Goal: Information Seeking & Learning: Learn about a topic

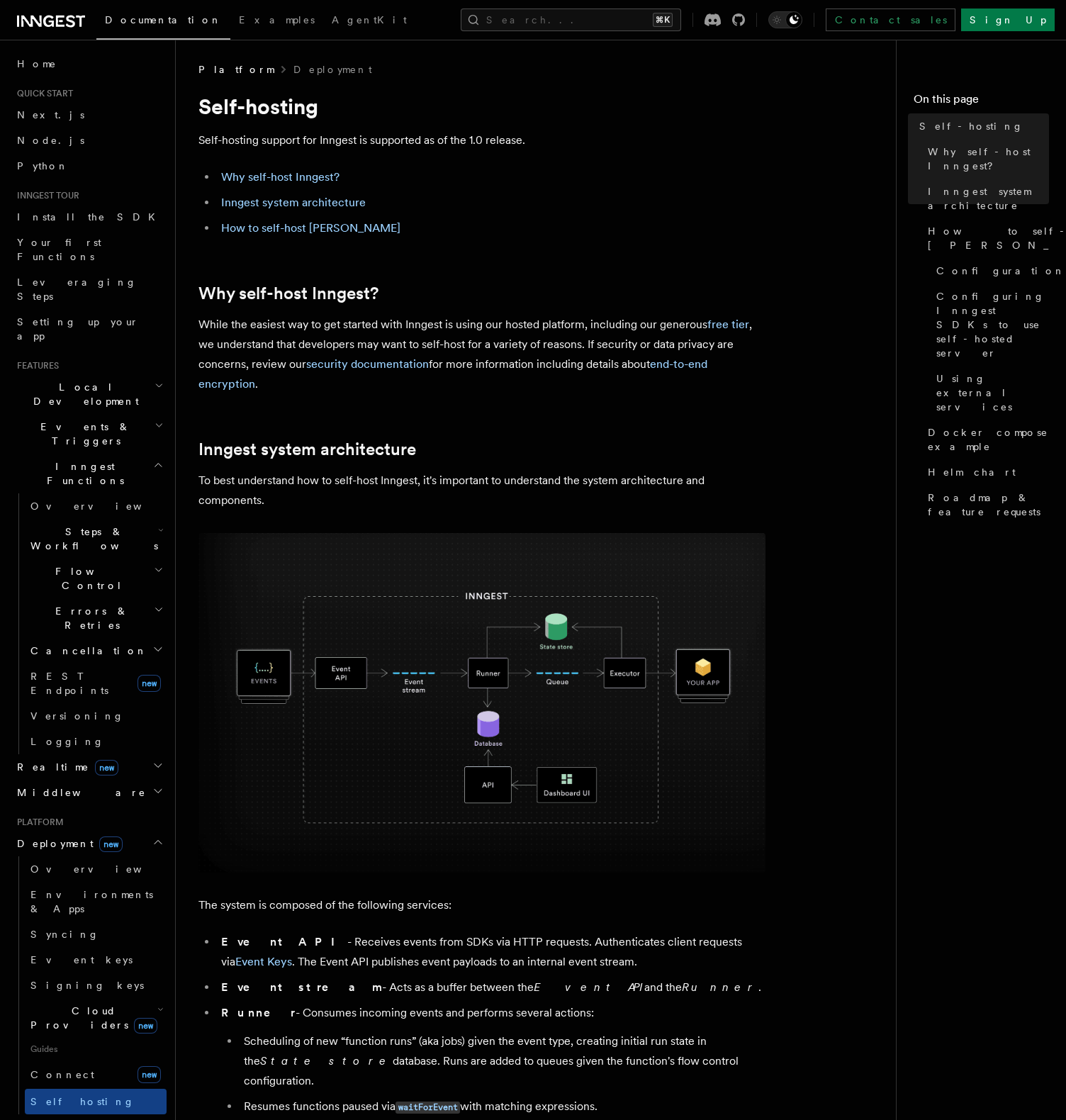
click at [541, 333] on p "While the easiest way to get started with Inngest is using our hosted platform,…" at bounding box center [482, 355] width 567 height 80
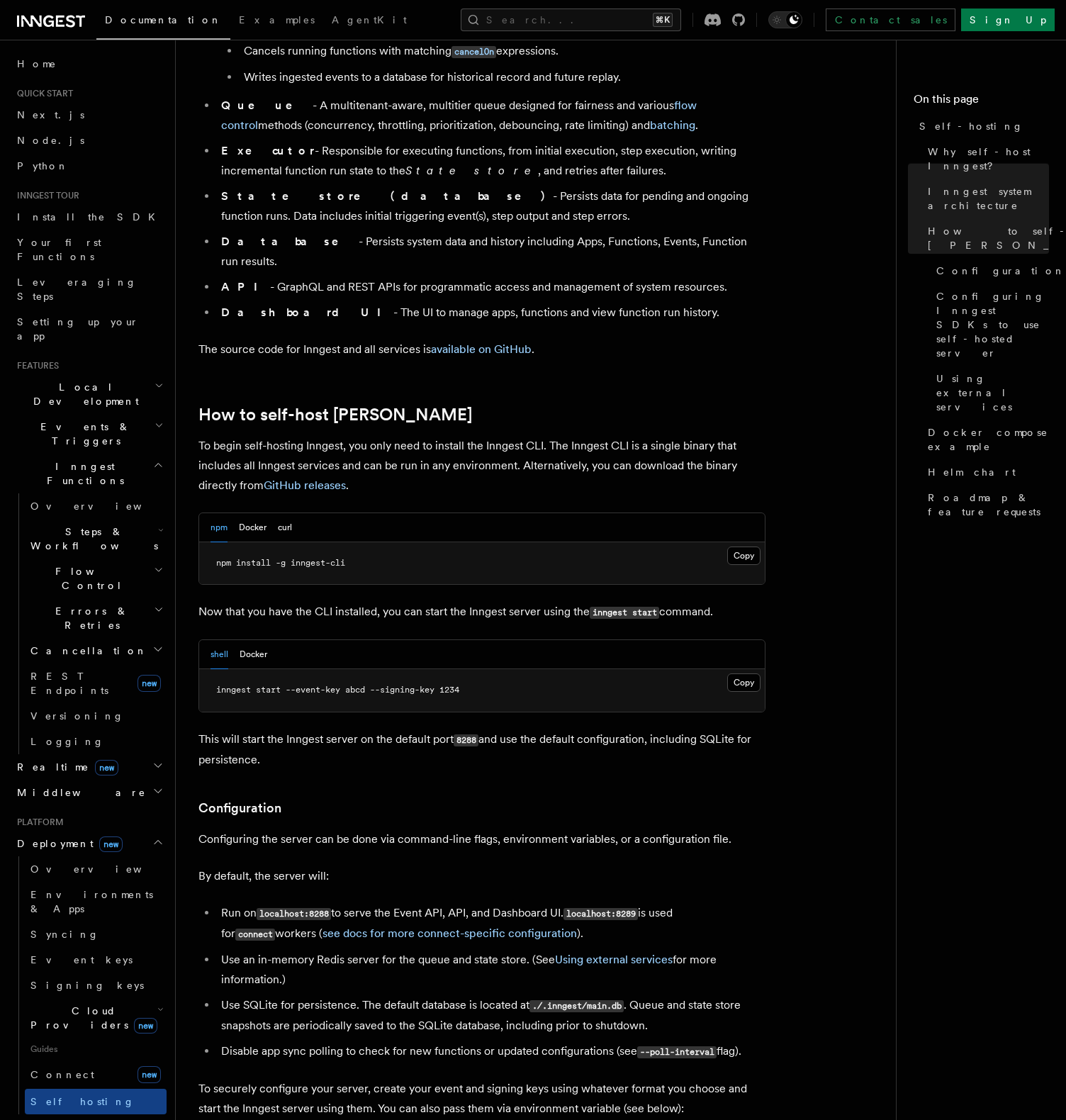
scroll to position [1244, 0]
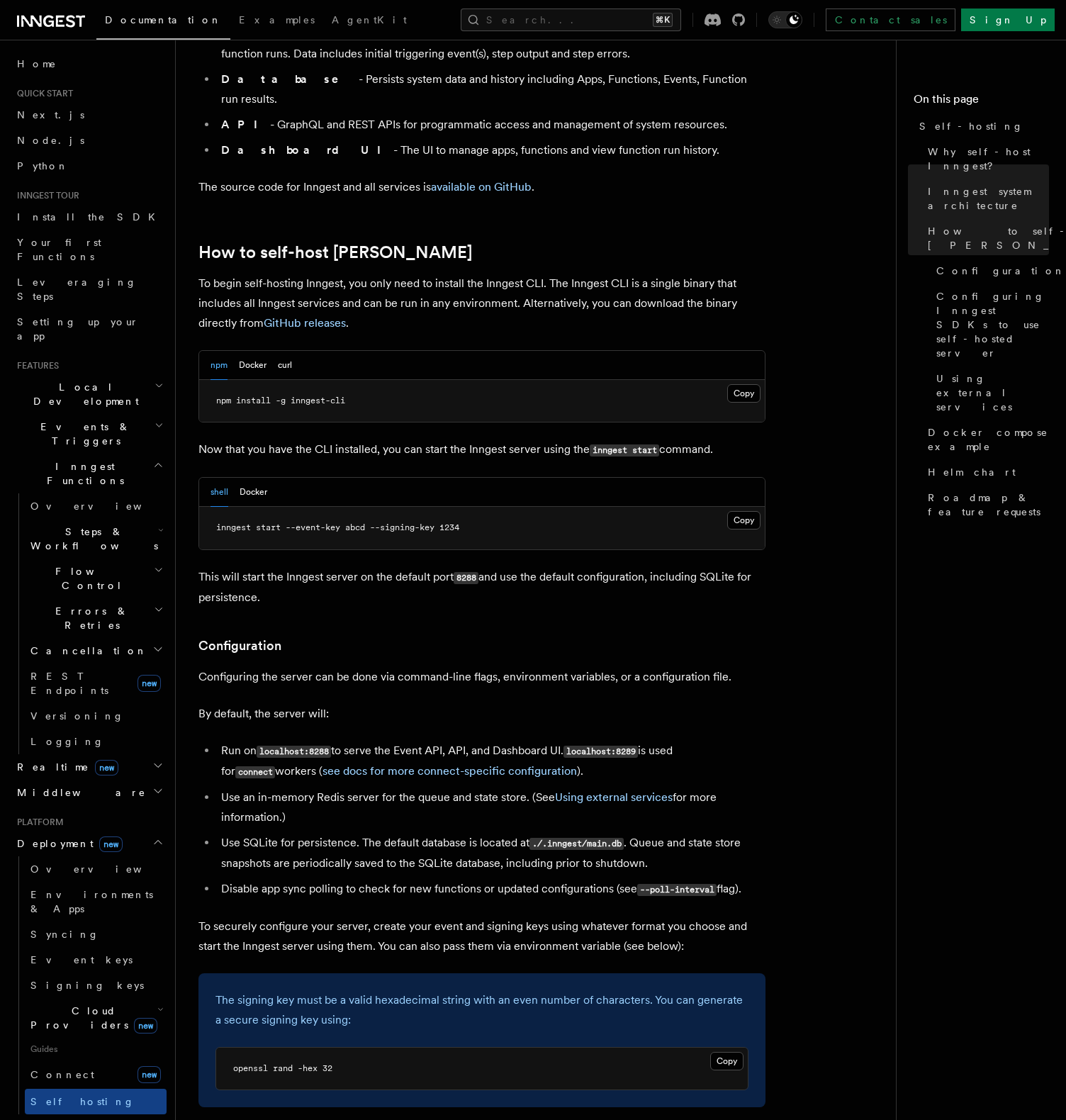
click at [541, 351] on div "npm Docker curl" at bounding box center [482, 365] width 565 height 29
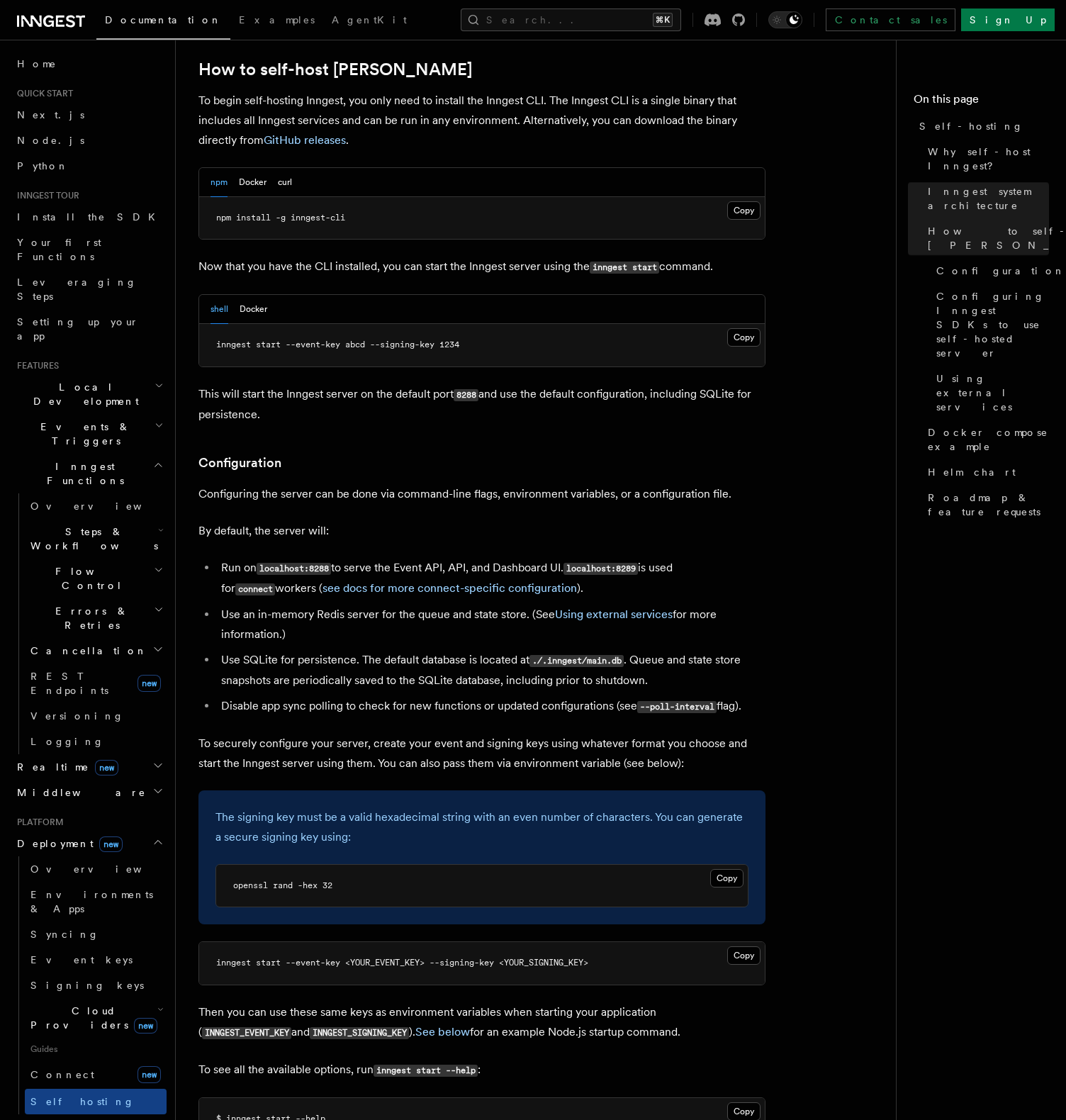
scroll to position [1452, 0]
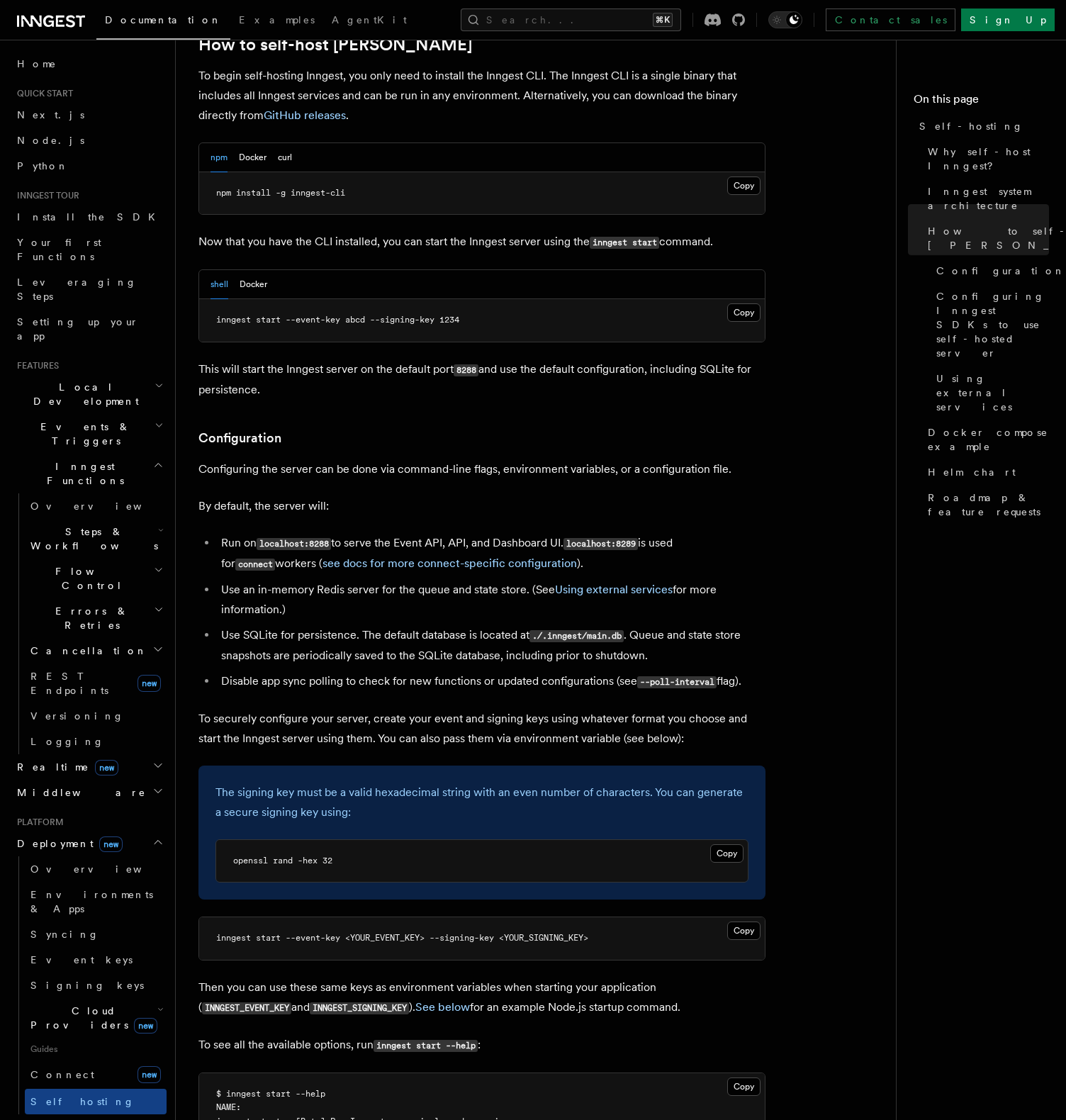
click at [429, 299] on pre "inngest start --event-key abcd --signing-key 1234" at bounding box center [482, 320] width 565 height 43
click at [365, 299] on pre "inngest start --event-key abcd --signing-key 1234" at bounding box center [482, 320] width 565 height 43
click at [440, 299] on pre "inngest start --event-key abcd --signing-key 1234" at bounding box center [482, 320] width 565 height 43
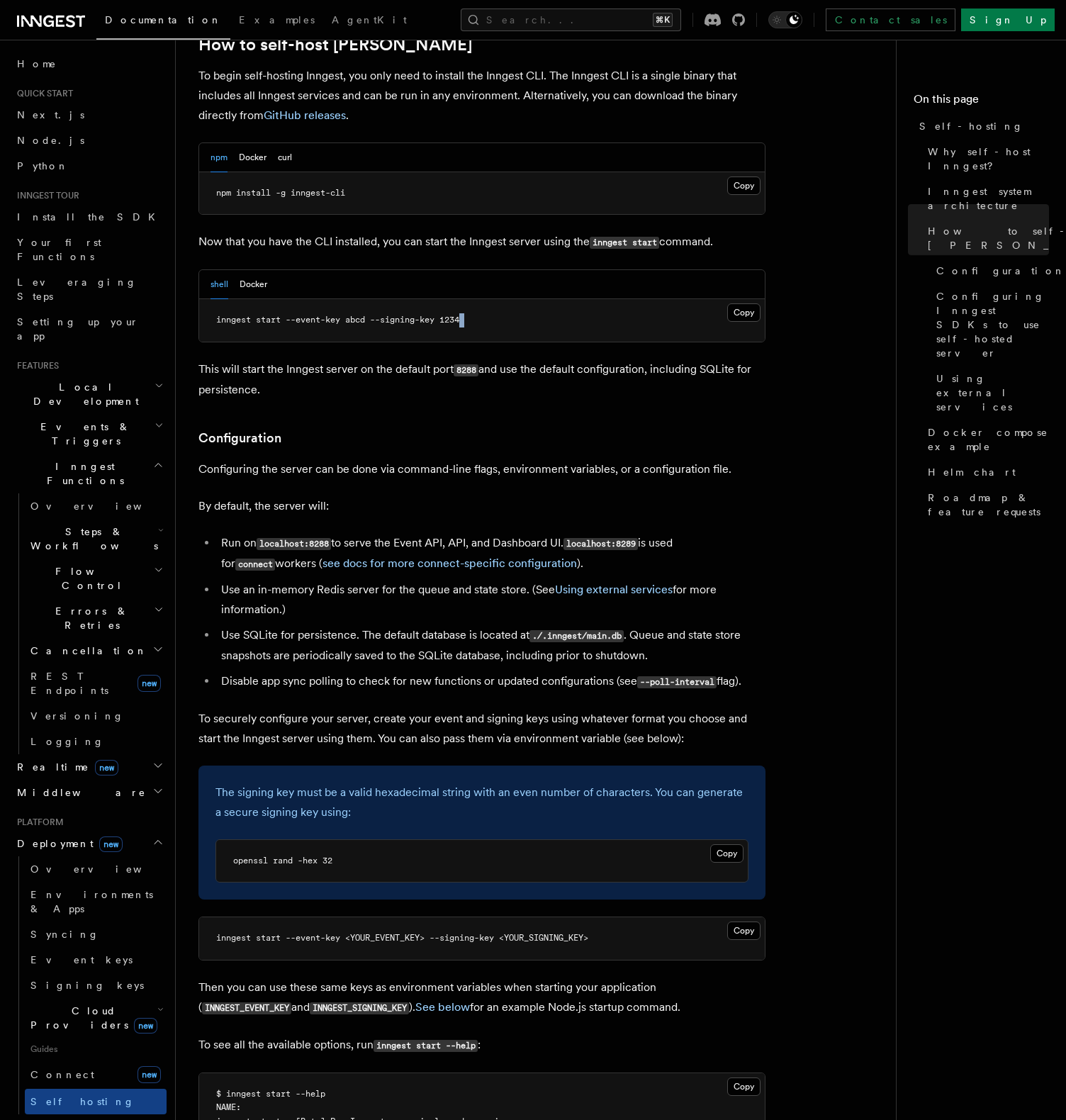
click at [440, 299] on pre "inngest start --event-key abcd --signing-key 1234" at bounding box center [482, 320] width 565 height 43
click at [251, 270] on button "Docker" at bounding box center [253, 284] width 28 height 29
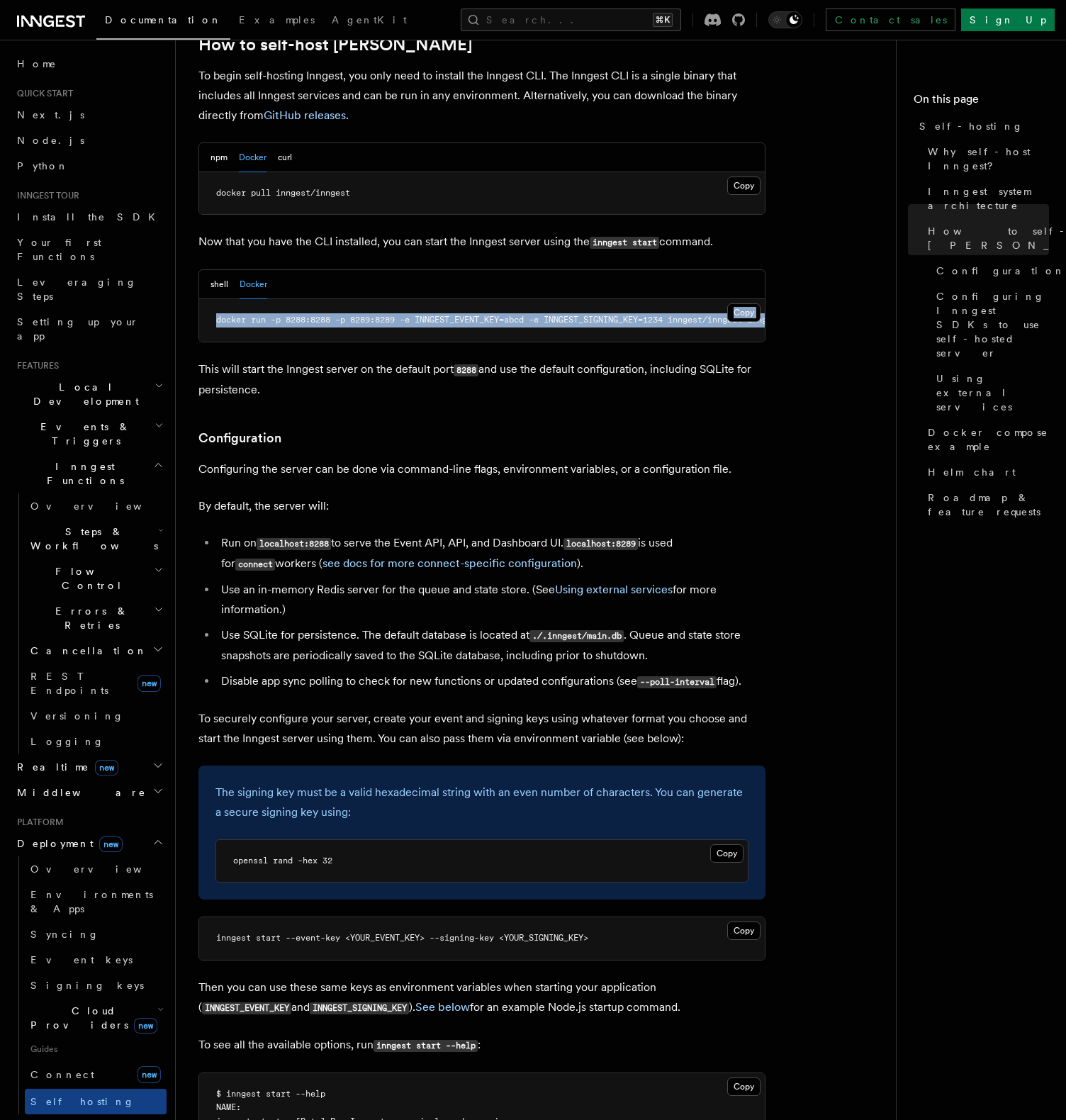
click at [375, 299] on pre "docker run -p 8288:8288 -p 8289:8289 -e INNGEST_EVENT_KEY=abcd -e INNGEST_SIGNI…" at bounding box center [482, 320] width 565 height 43
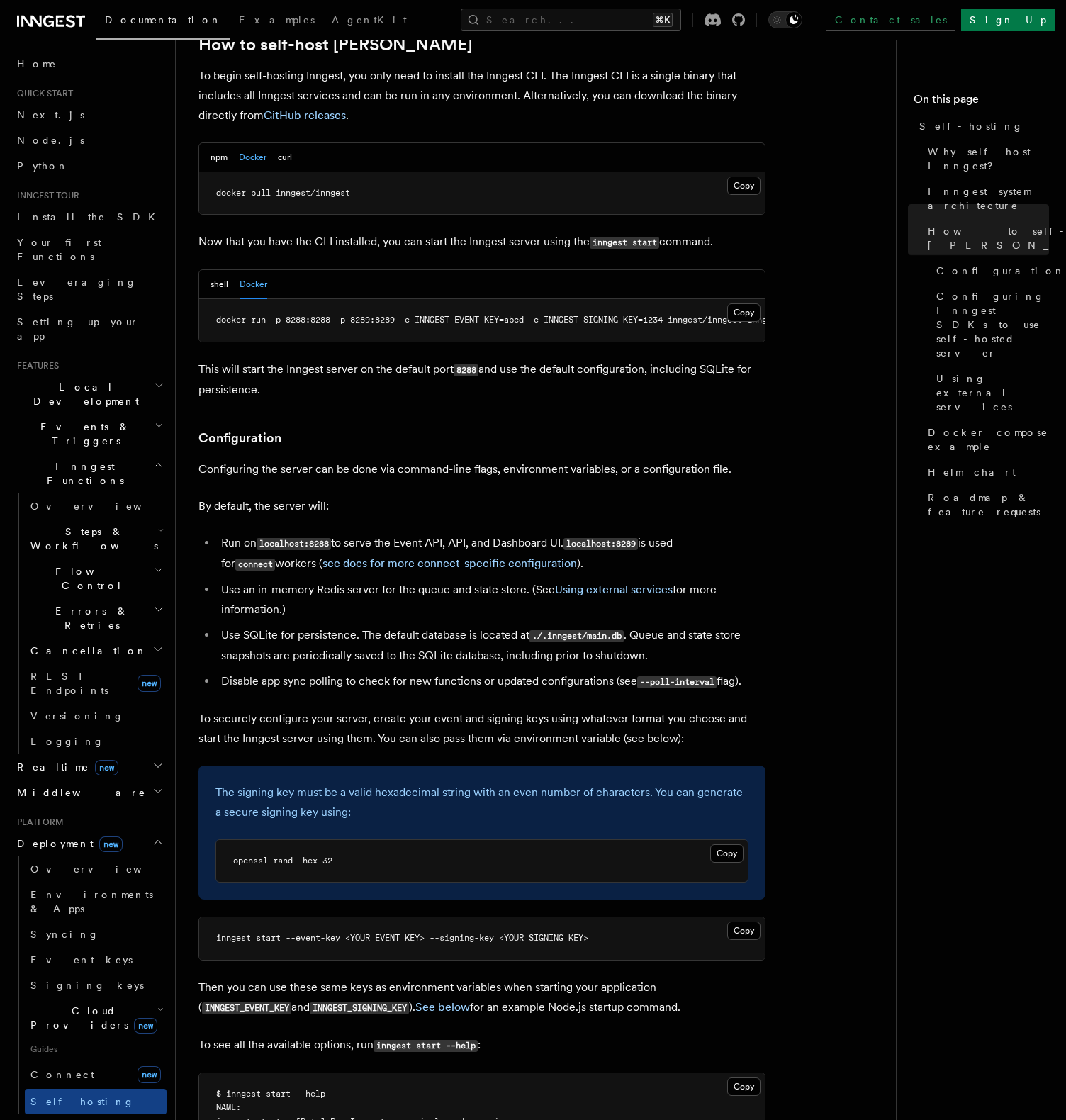
click at [469, 299] on pre "docker run -p 8288:8288 -p 8289:8289 -e INNGEST_EVENT_KEY=abcd -e INNGEST_SIGNI…" at bounding box center [482, 320] width 565 height 43
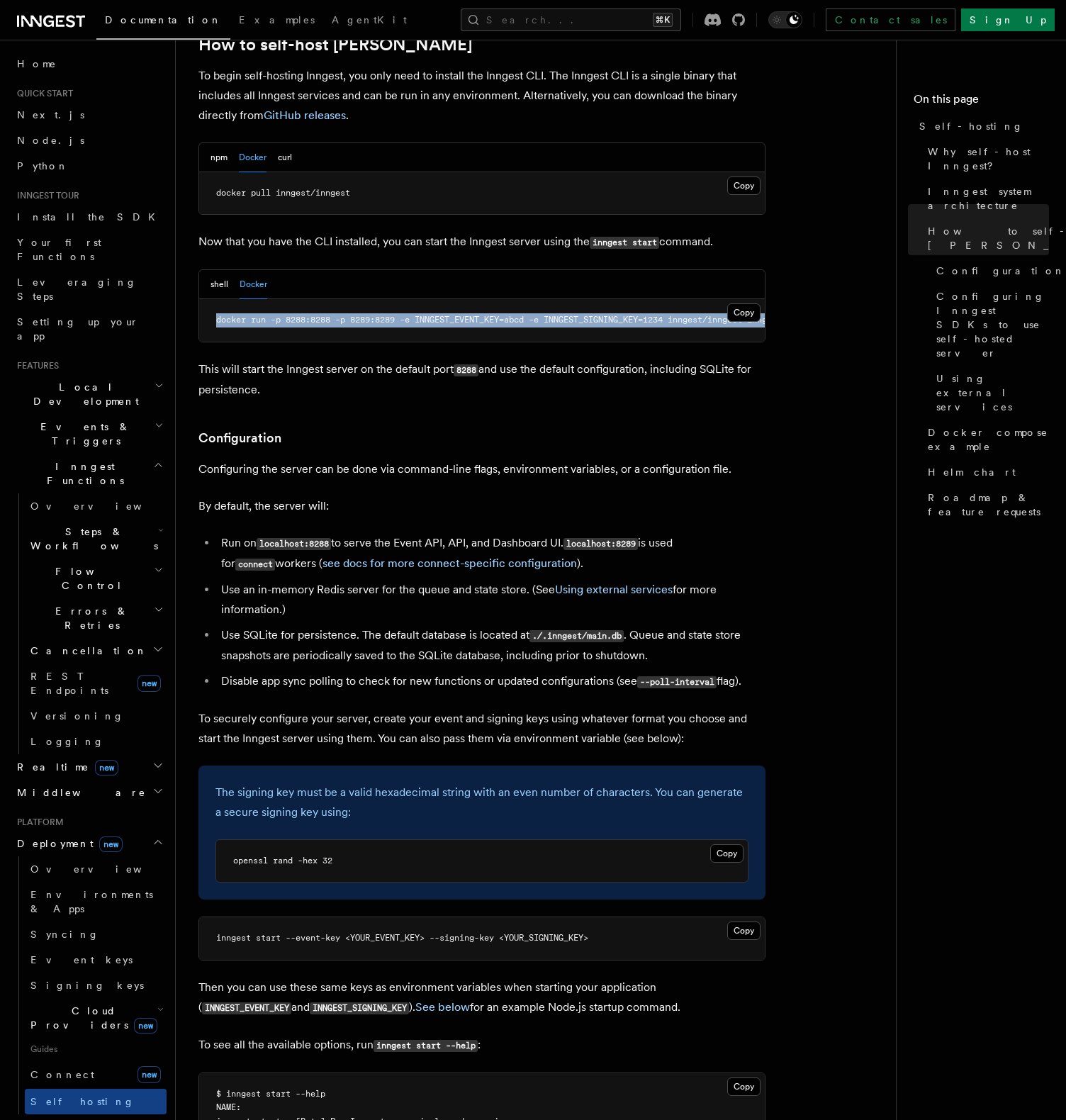
click at [469, 299] on pre "docker run -p 8288:8288 -p 8289:8289 -e INNGEST_EVENT_KEY=abcd -e INNGEST_SIGNI…" at bounding box center [482, 320] width 565 height 43
click at [473, 315] on span "docker run -p 8288:8288 -p 8289:8289 -e INNGEST_EVENT_KEY=abcd -e INNGEST_SIGNI…" at bounding box center [514, 320] width 595 height 10
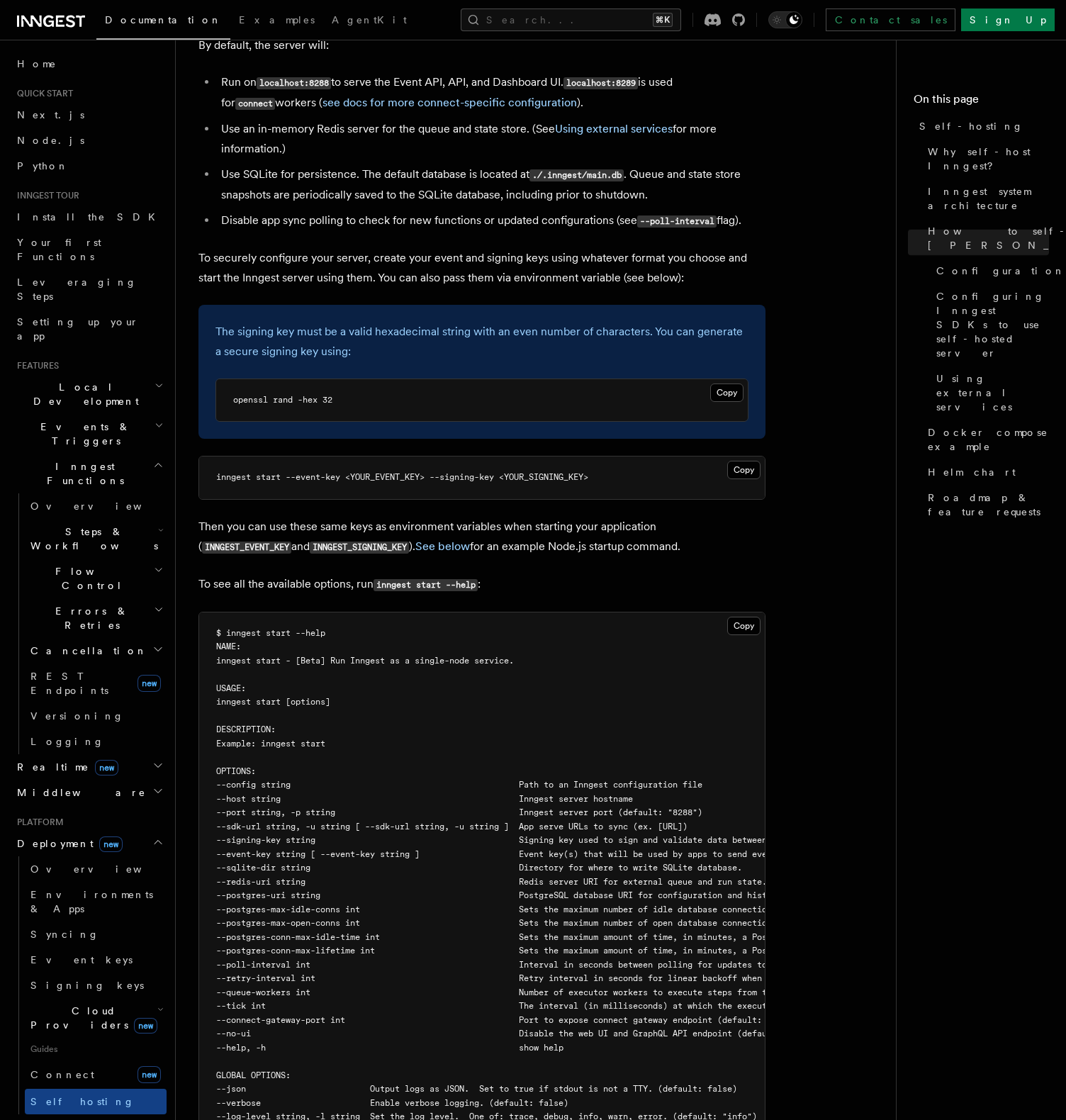
scroll to position [1959, 0]
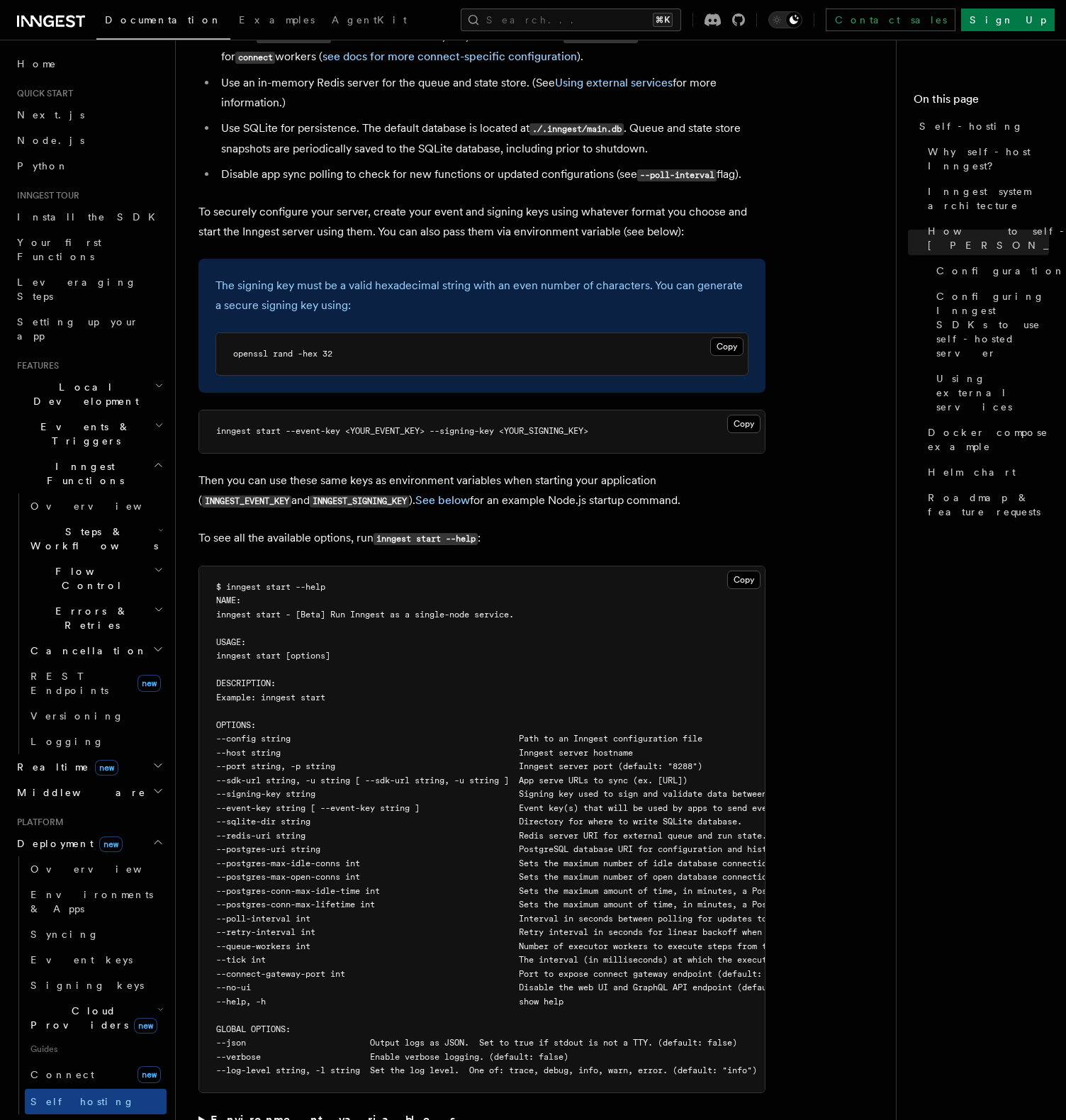
click at [328, 789] on span "--signing-key string Signing key used to sign and validate data between the ser…" at bounding box center [543, 794] width 655 height 10
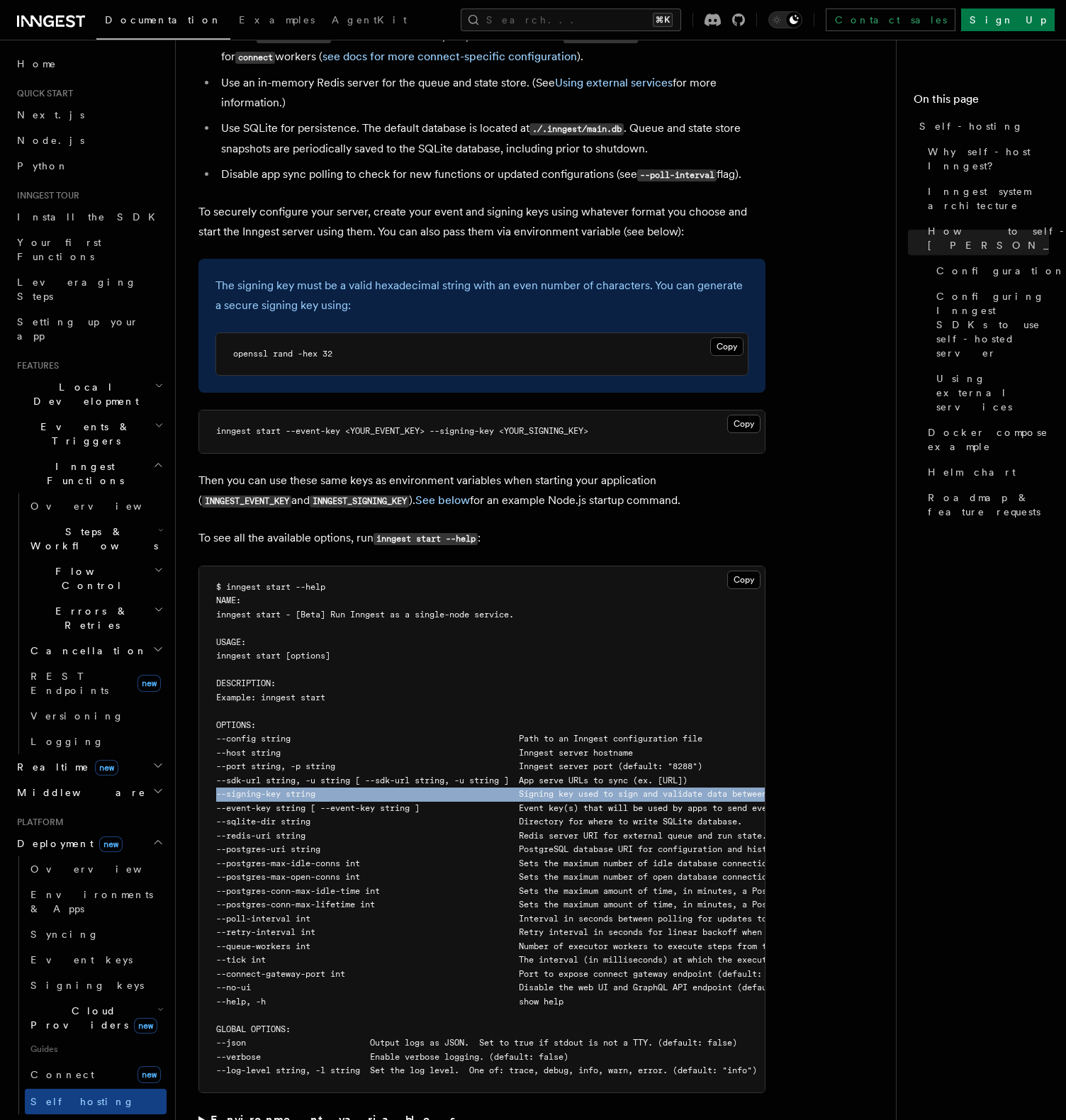
click at [328, 789] on span "--signing-key string Signing key used to sign and validate data between the ser…" at bounding box center [543, 794] width 655 height 10
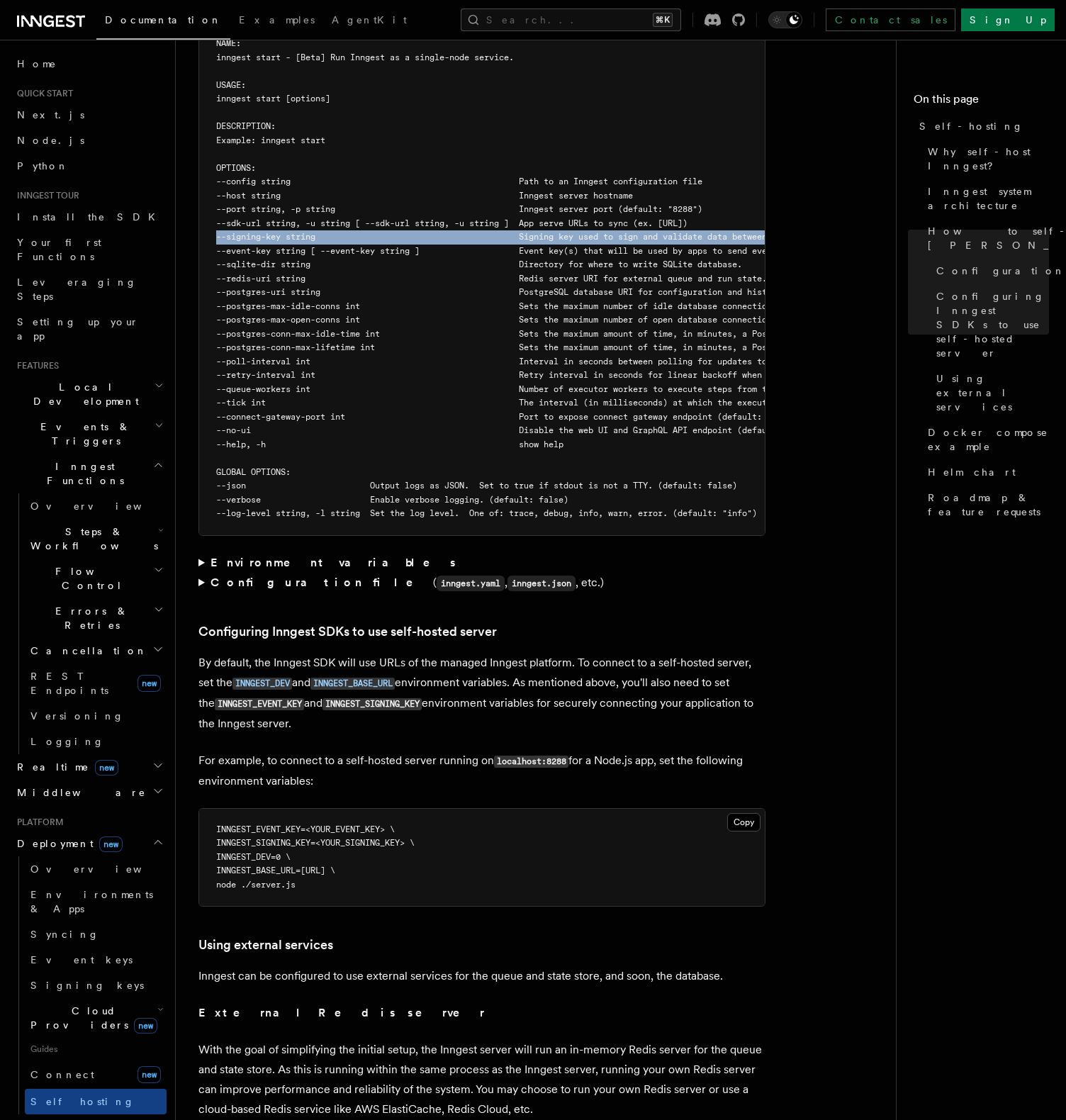
scroll to position [2517, 0]
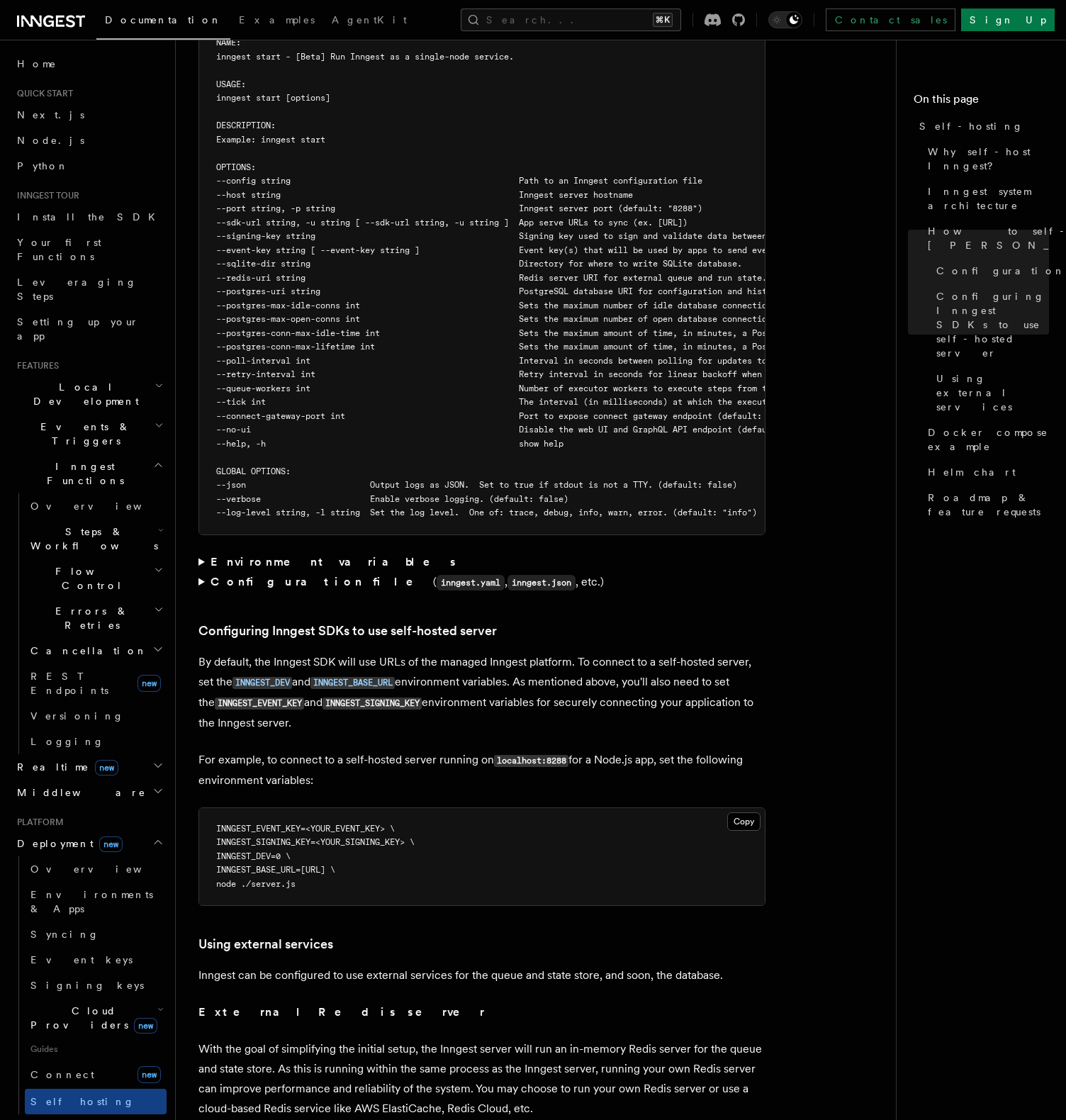
click at [284, 837] on span "INNGEST_SIGNING_KEY=<YOUR_SIGNING_KEY> \" at bounding box center [316, 842] width 199 height 10
click at [290, 852] on span "INNGEST_DEV=0 \" at bounding box center [253, 856] width 74 height 10
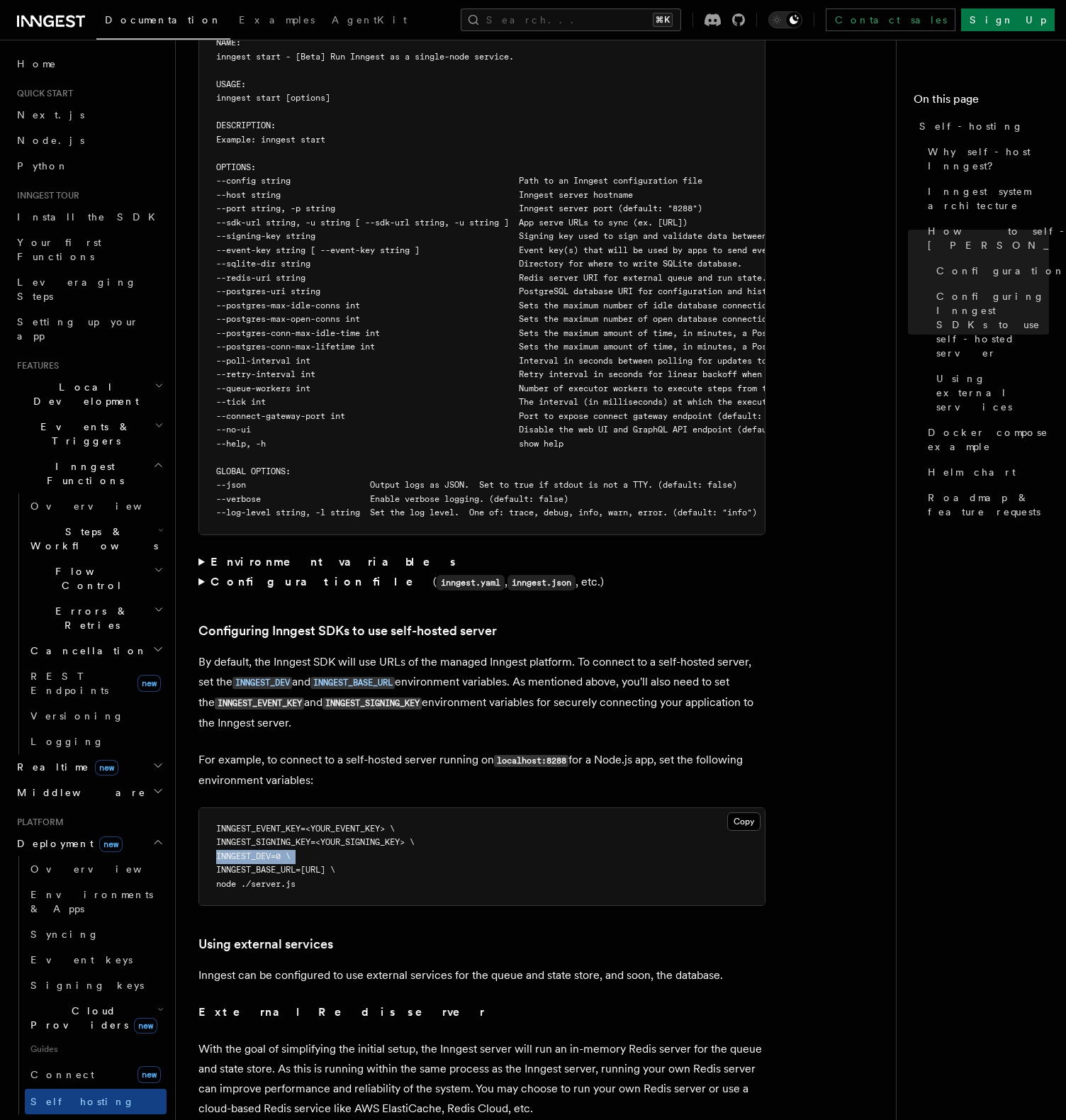
click at [290, 852] on span "INNGEST_DEV=0 \" at bounding box center [253, 856] width 74 height 10
click at [310, 846] on pre "INNGEST_EVENT_KEY=<YOUR_EVENT_KEY> \ INNGEST_SIGNING_KEY=<YOUR_SIGNING_KEY> \ I…" at bounding box center [482, 857] width 565 height 98
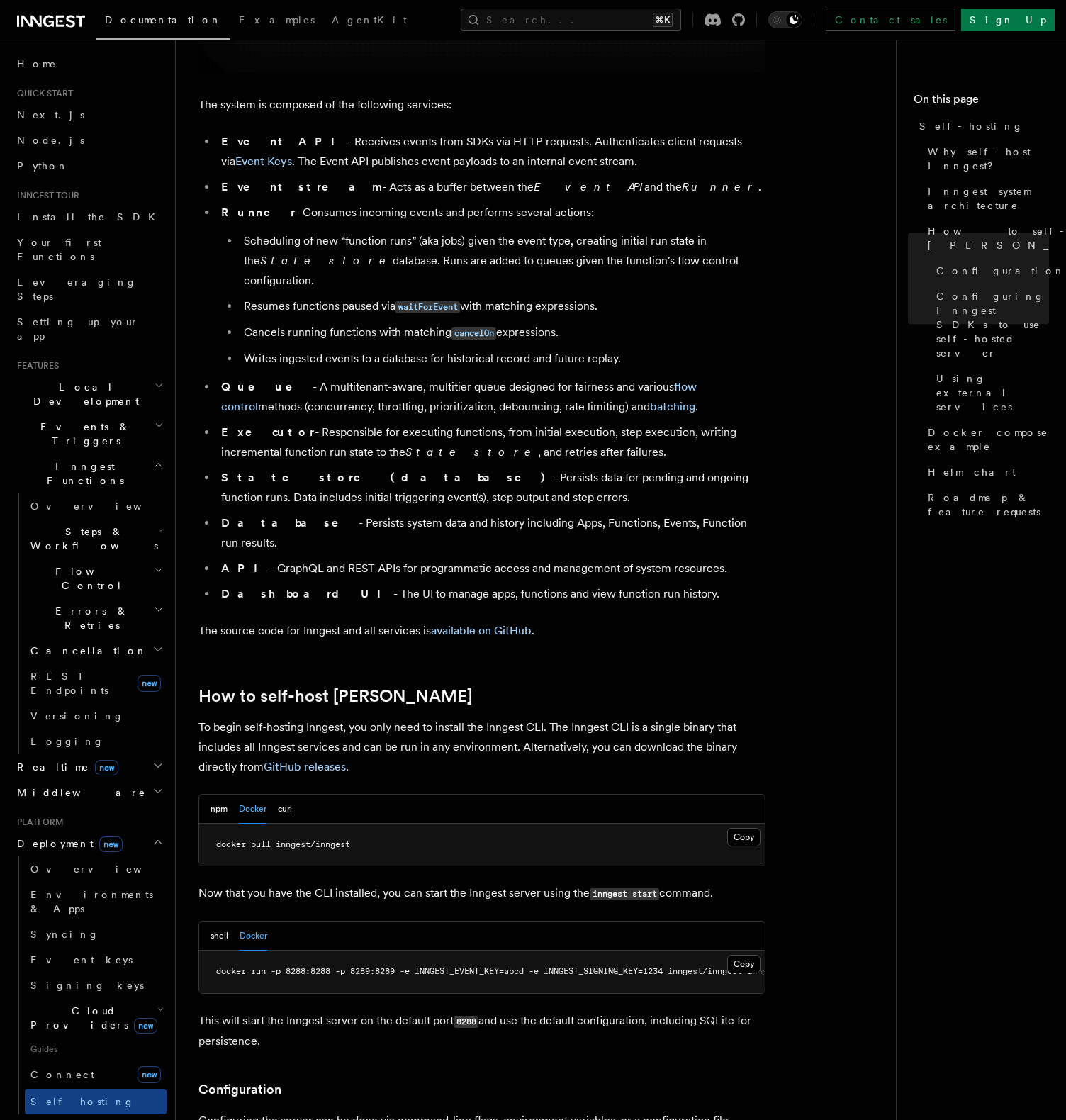
scroll to position [0, 0]
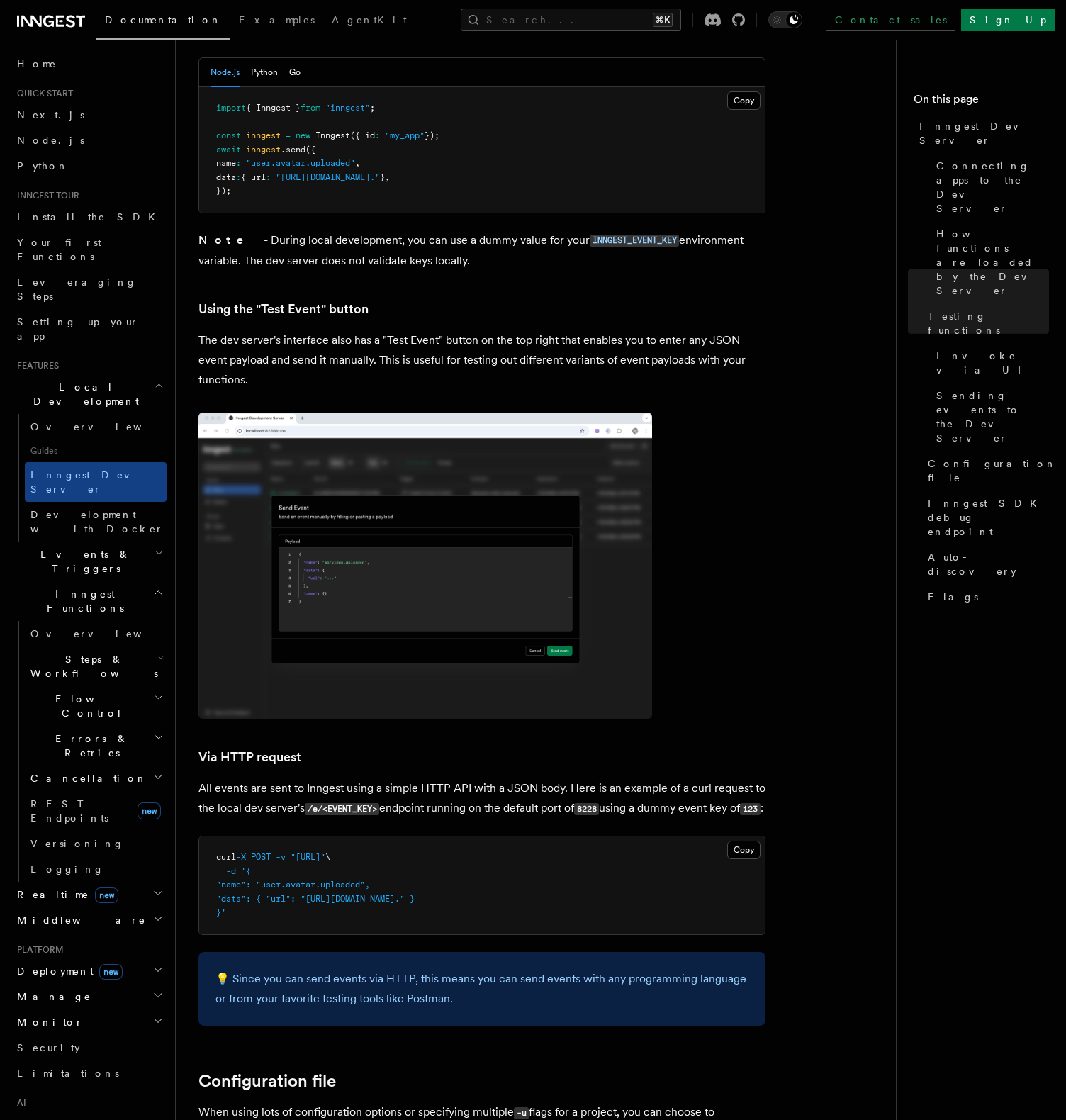
scroll to position [2733, 0]
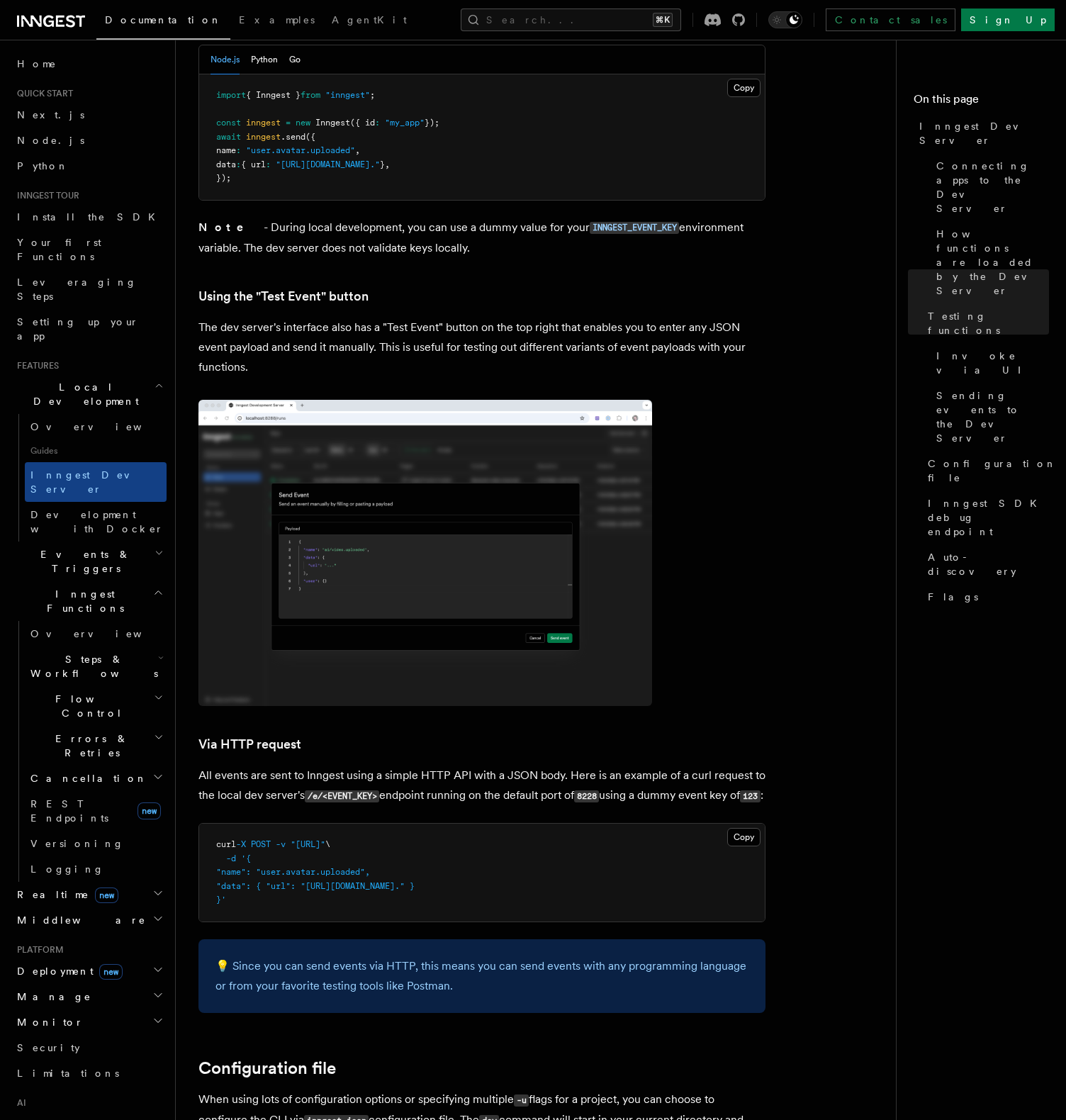
click at [601, 222] on code "INNGEST_EVENT_KEY" at bounding box center [634, 228] width 89 height 12
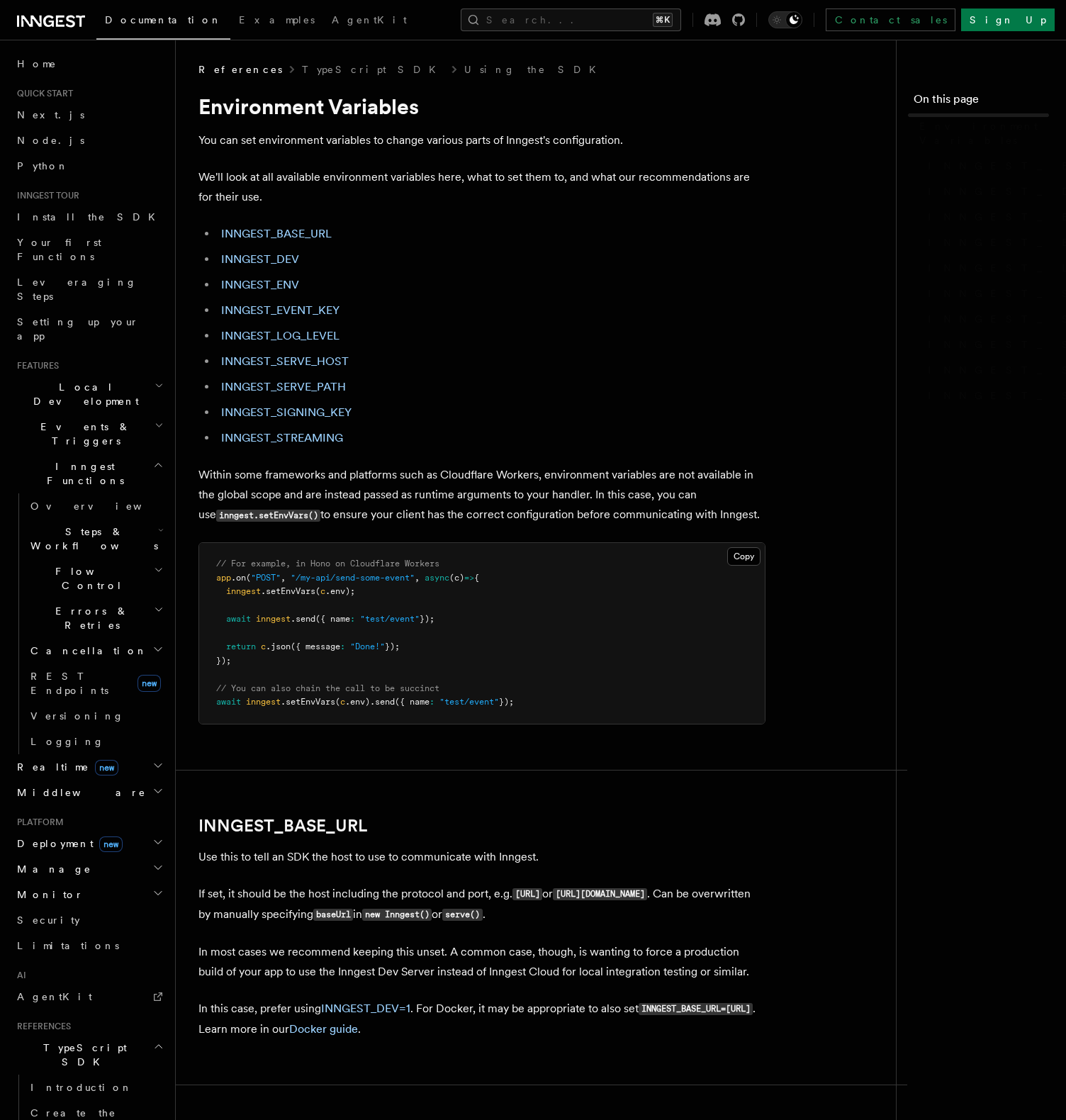
click at [601, 190] on p "We'll look at all available environment variables here, what to set them to, an…" at bounding box center [482, 187] width 567 height 40
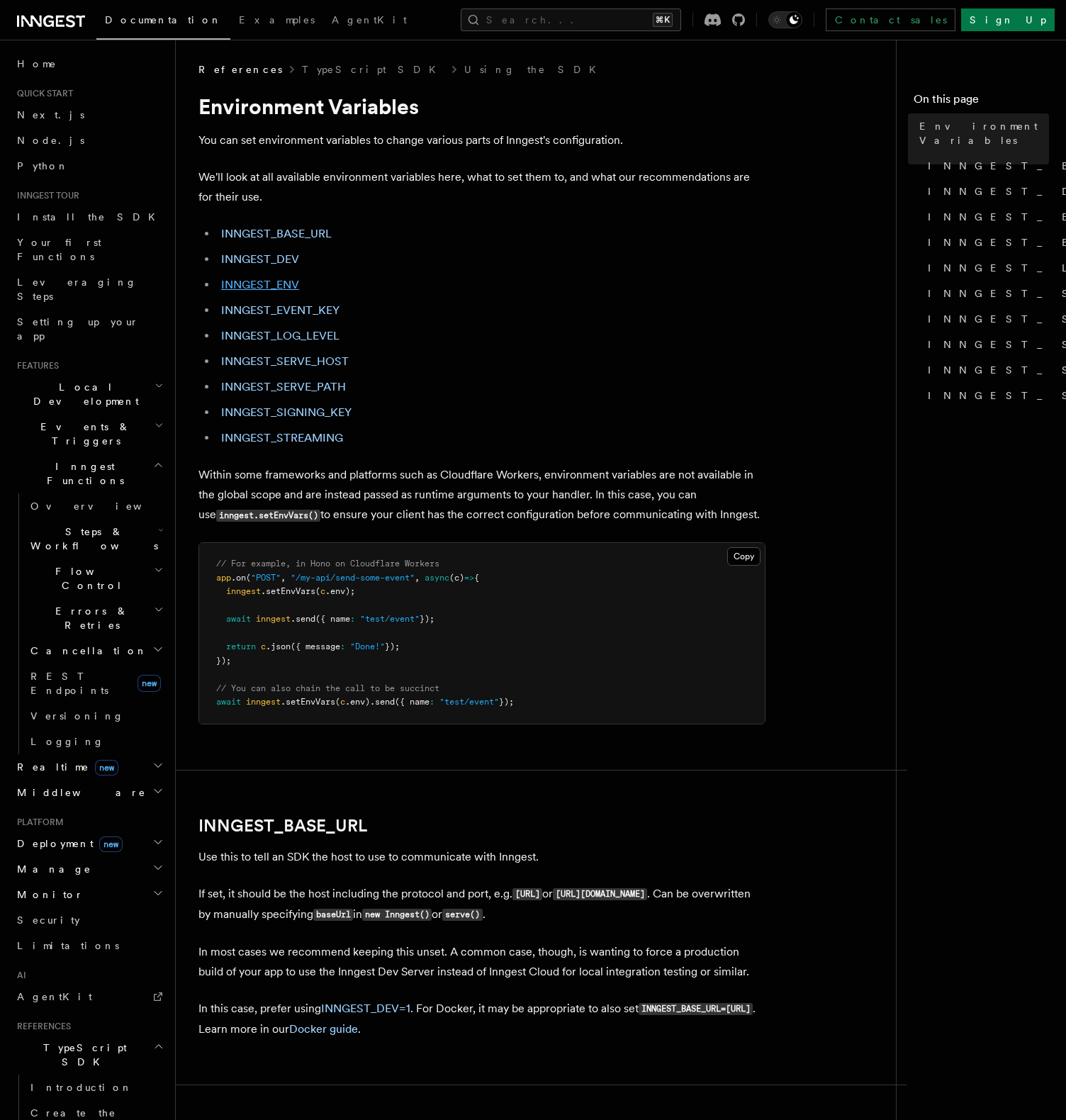
click at [273, 285] on link "INNGEST_ENV" at bounding box center [260, 285] width 78 height 14
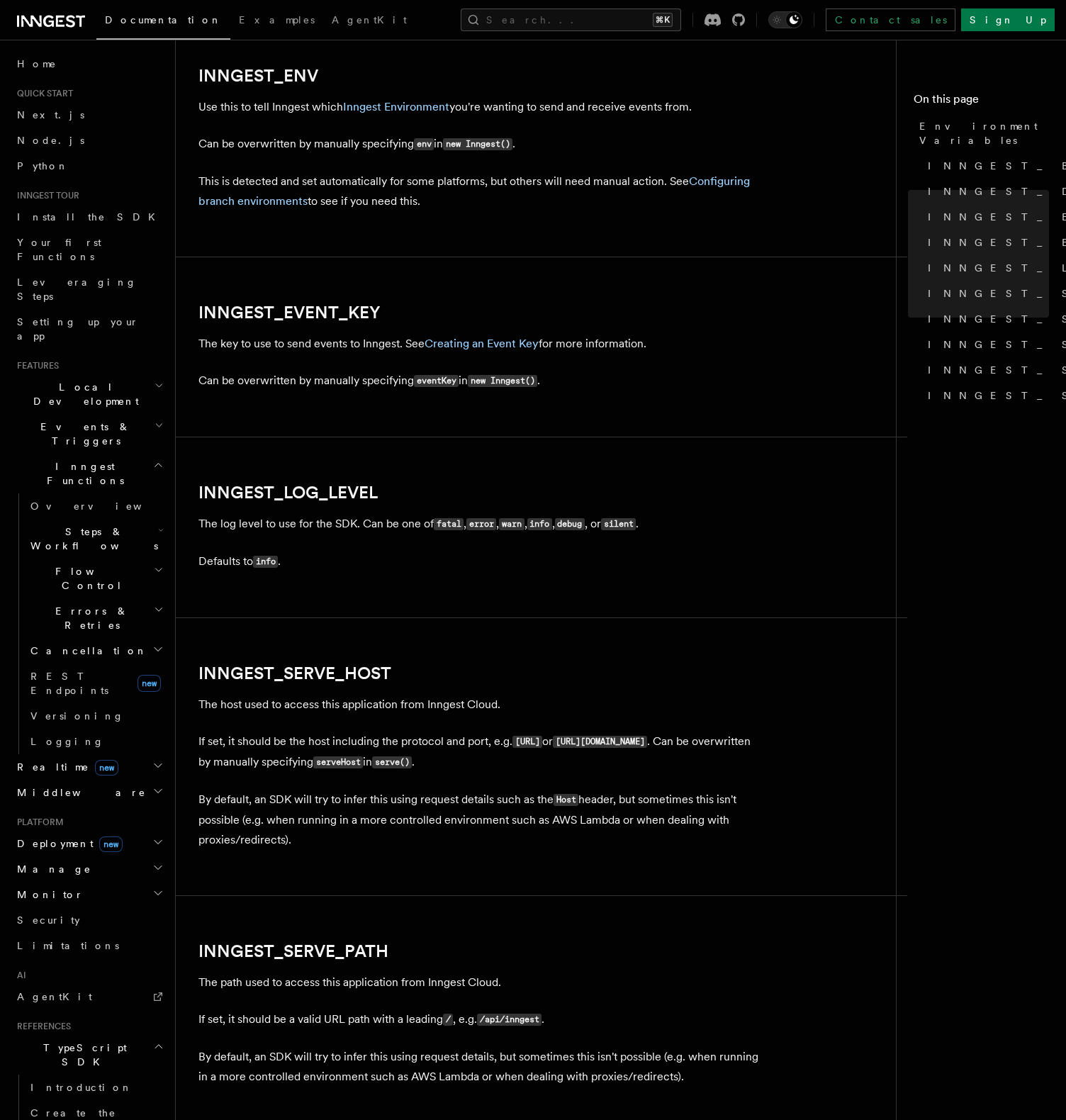
scroll to position [1385, 0]
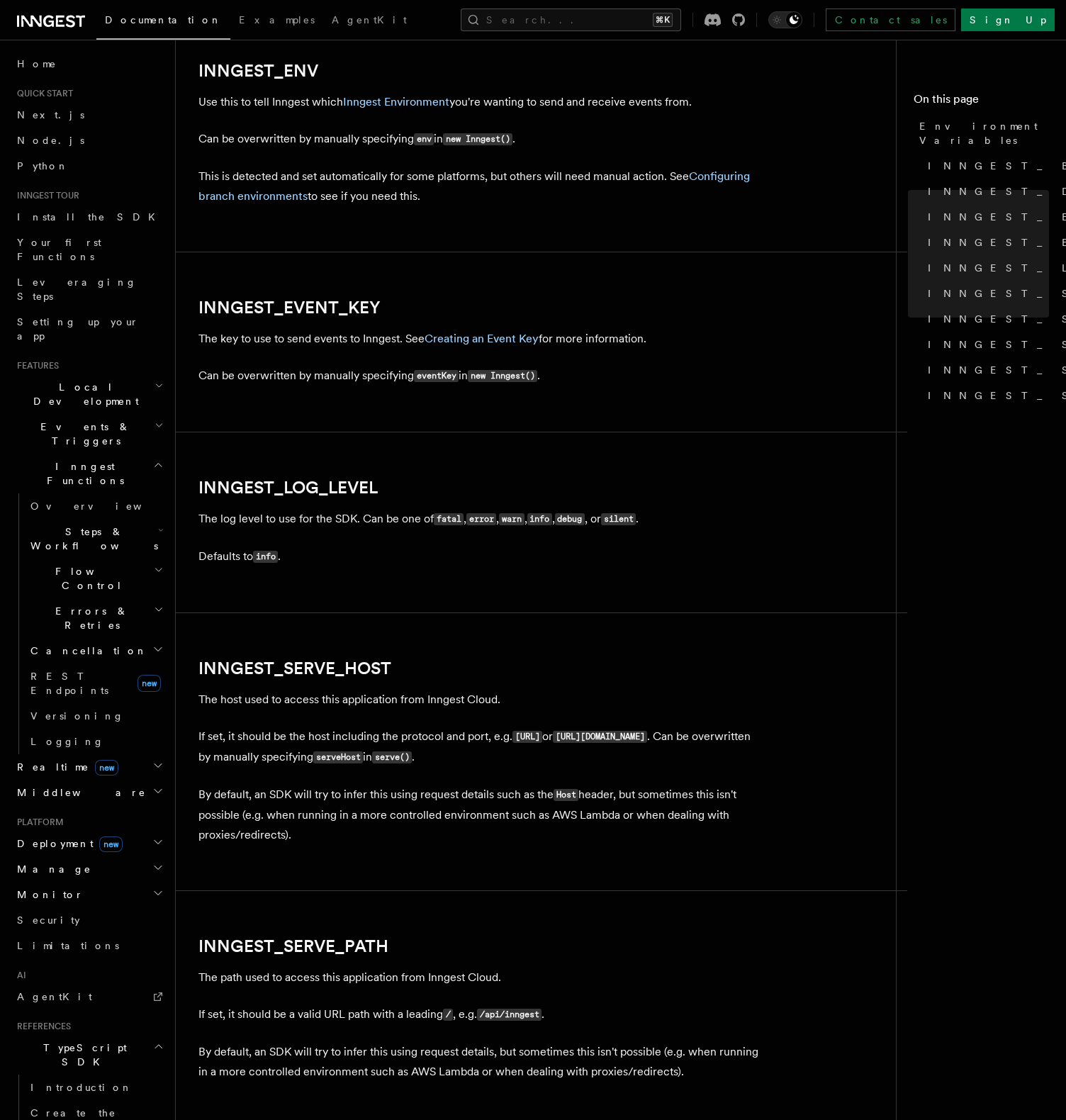
click at [306, 274] on article "References TypeScript SDK Using the SDK Environment Variables You can set envir…" at bounding box center [542, 349] width 686 height 3343
click at [300, 304] on link "INNGEST_EVENT_KEY" at bounding box center [290, 307] width 182 height 20
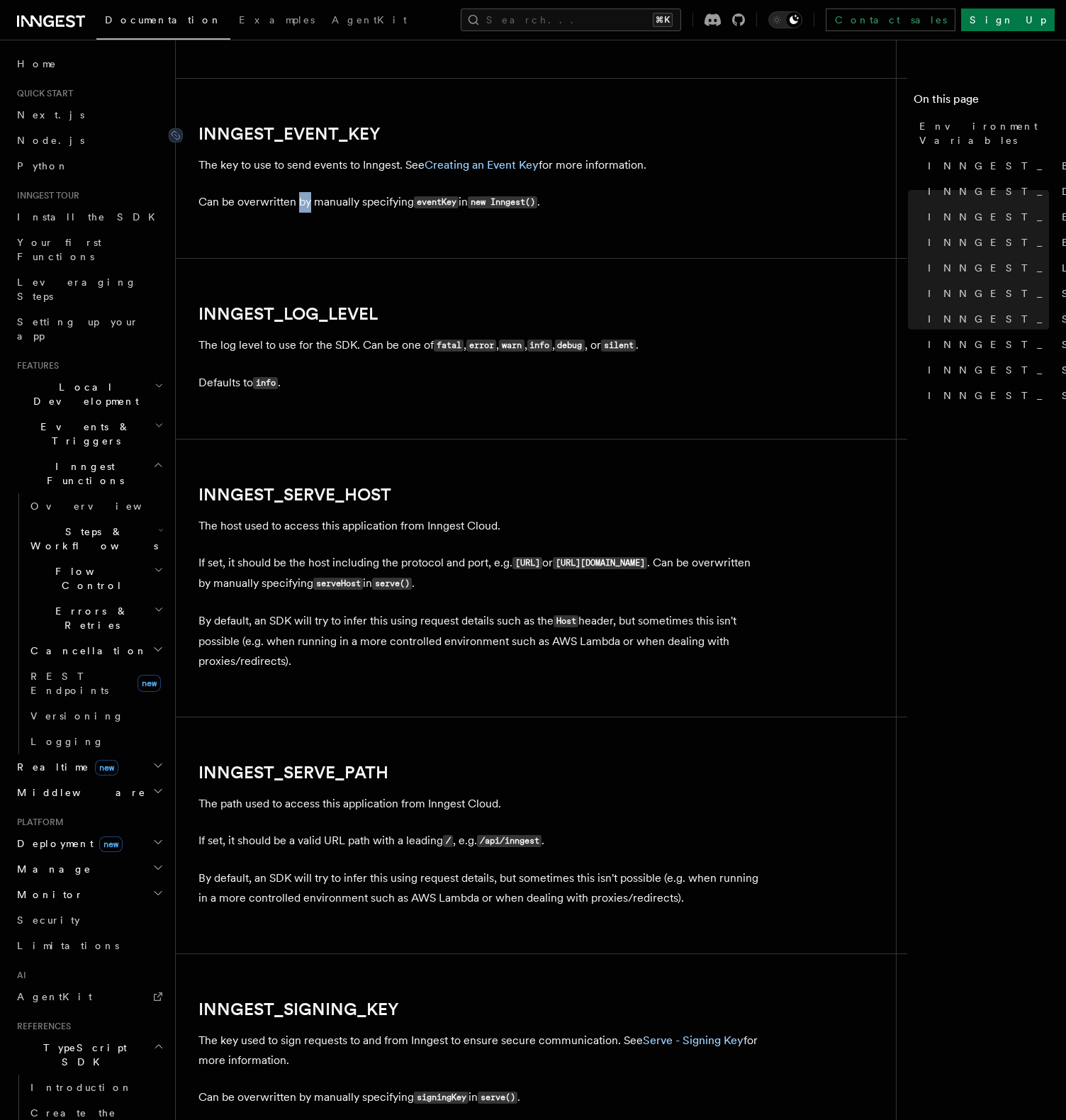
click at [300, 304] on article "References TypeScript SDK Using the SDK Environment Variables You can set envir…" at bounding box center [542, 174] width 686 height 3343
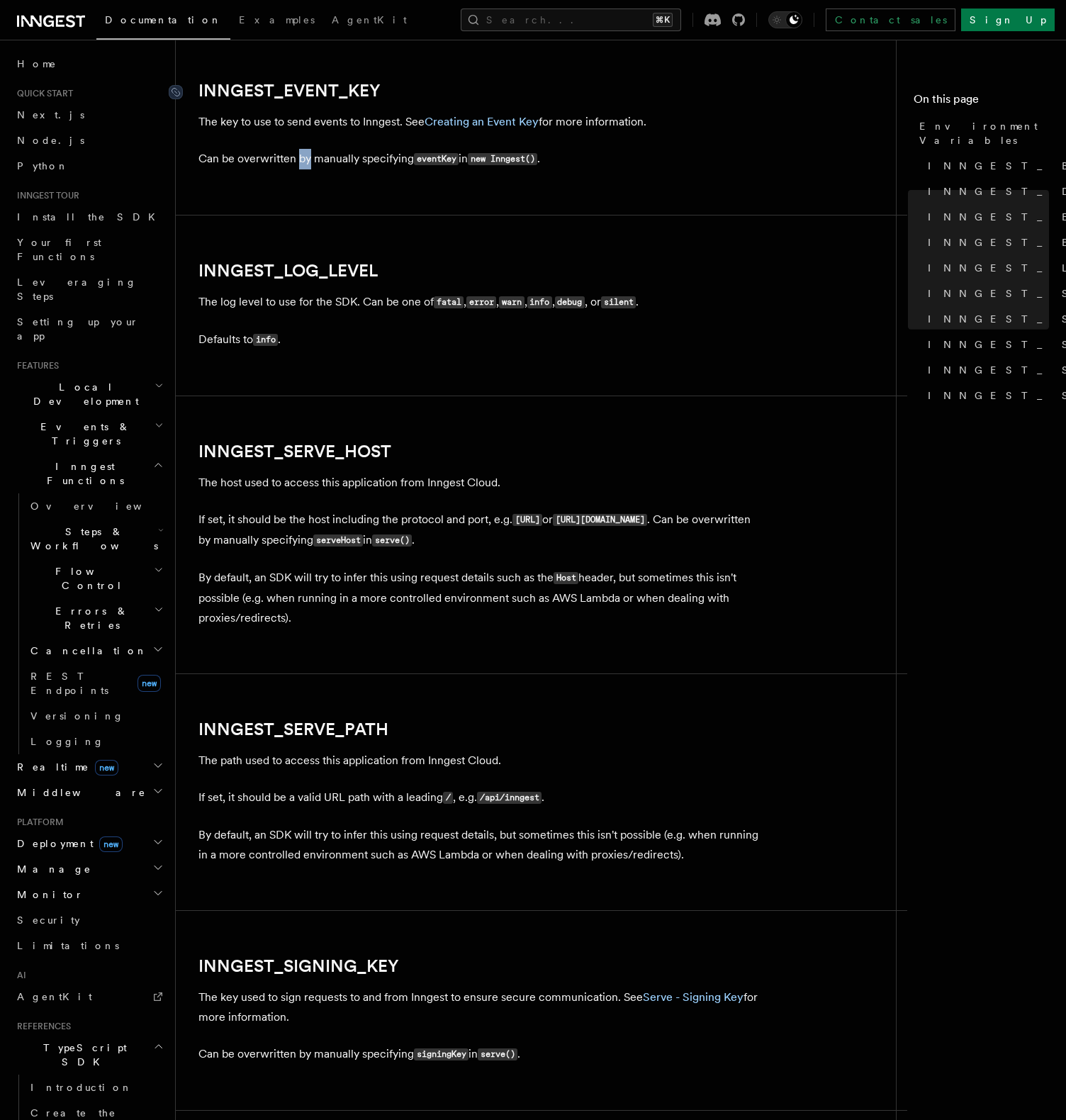
scroll to position [1618, 0]
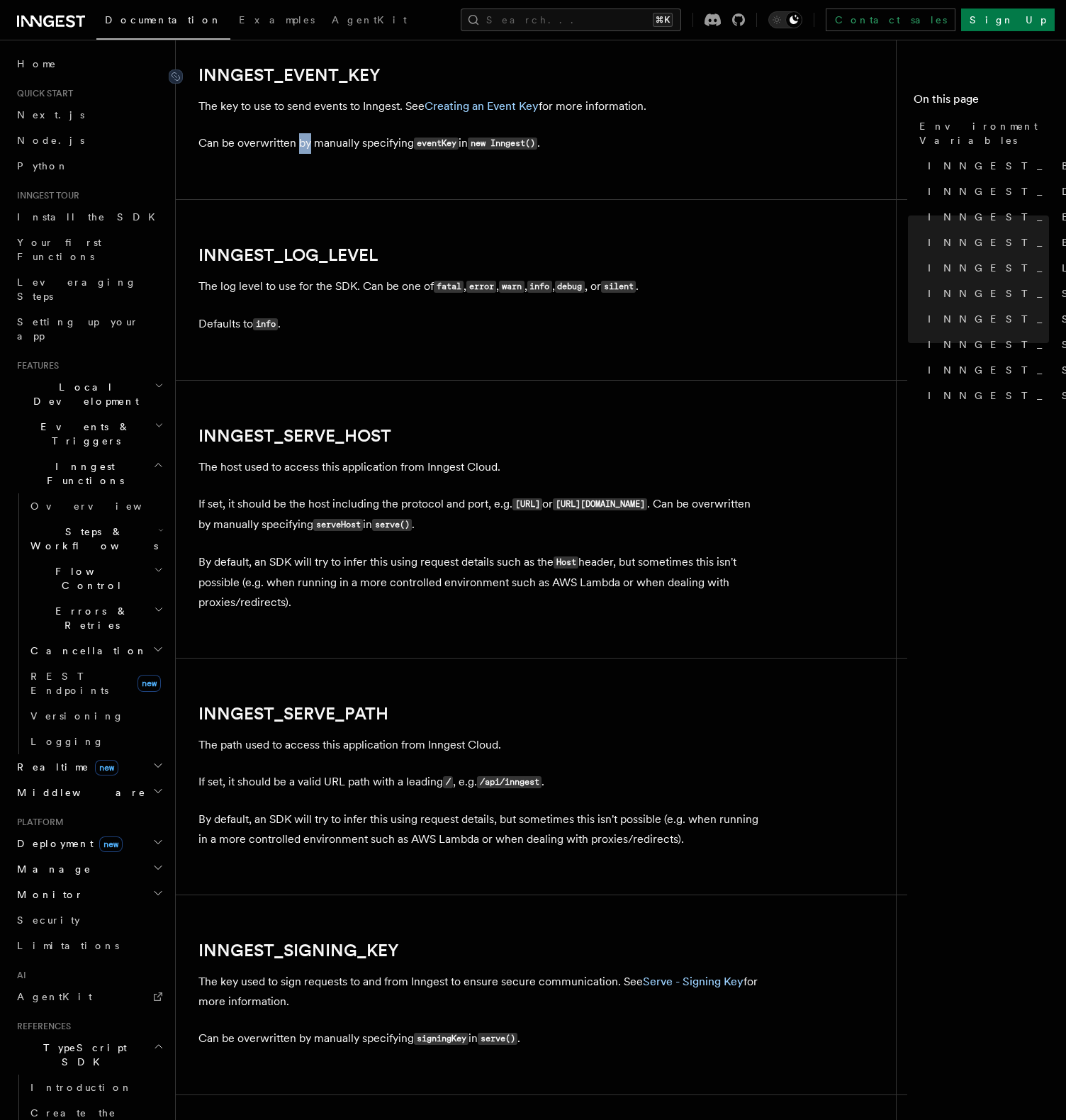
click at [296, 80] on link "INNGEST_EVENT_KEY" at bounding box center [290, 75] width 182 height 20
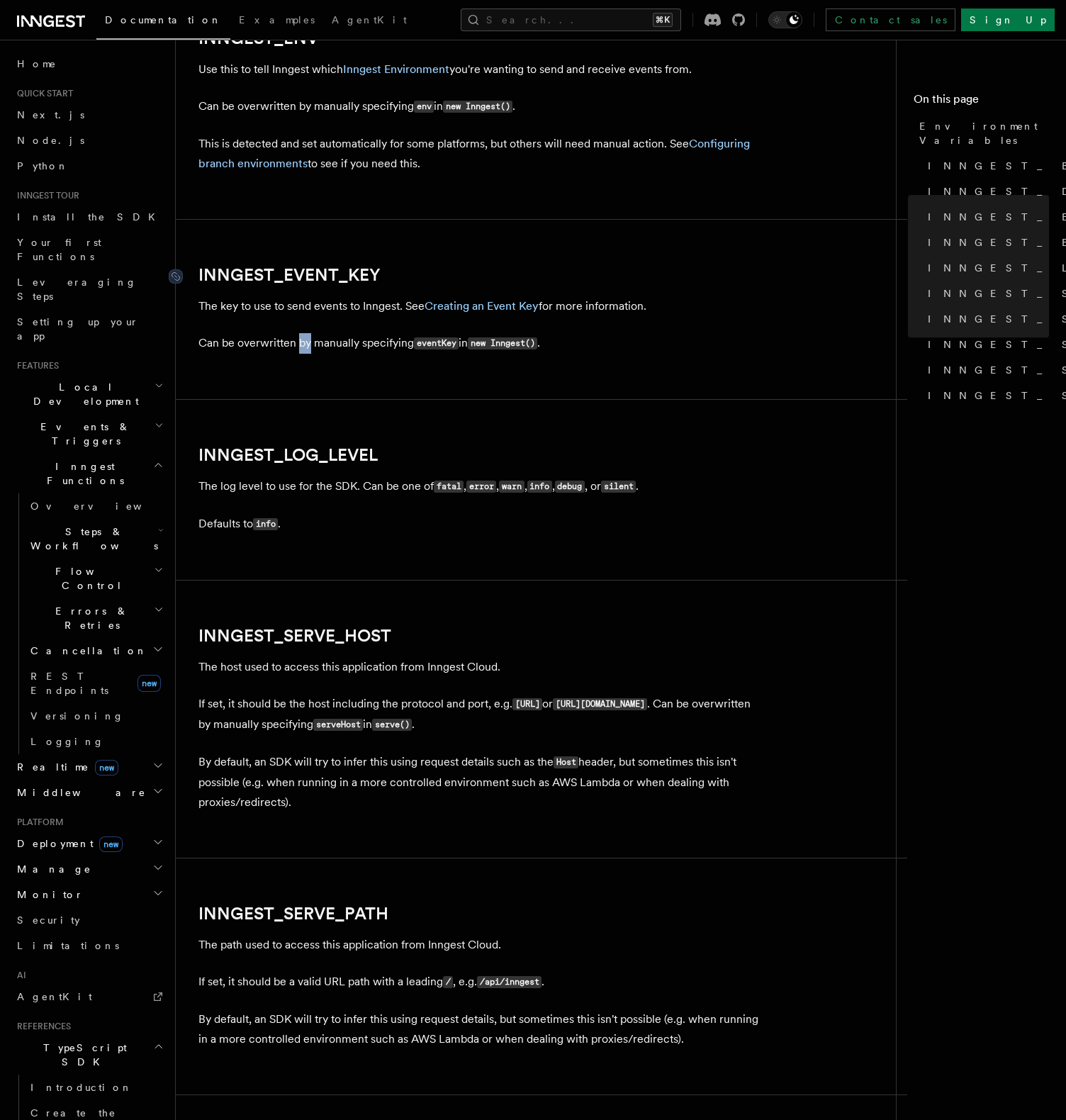
scroll to position [1371, 0]
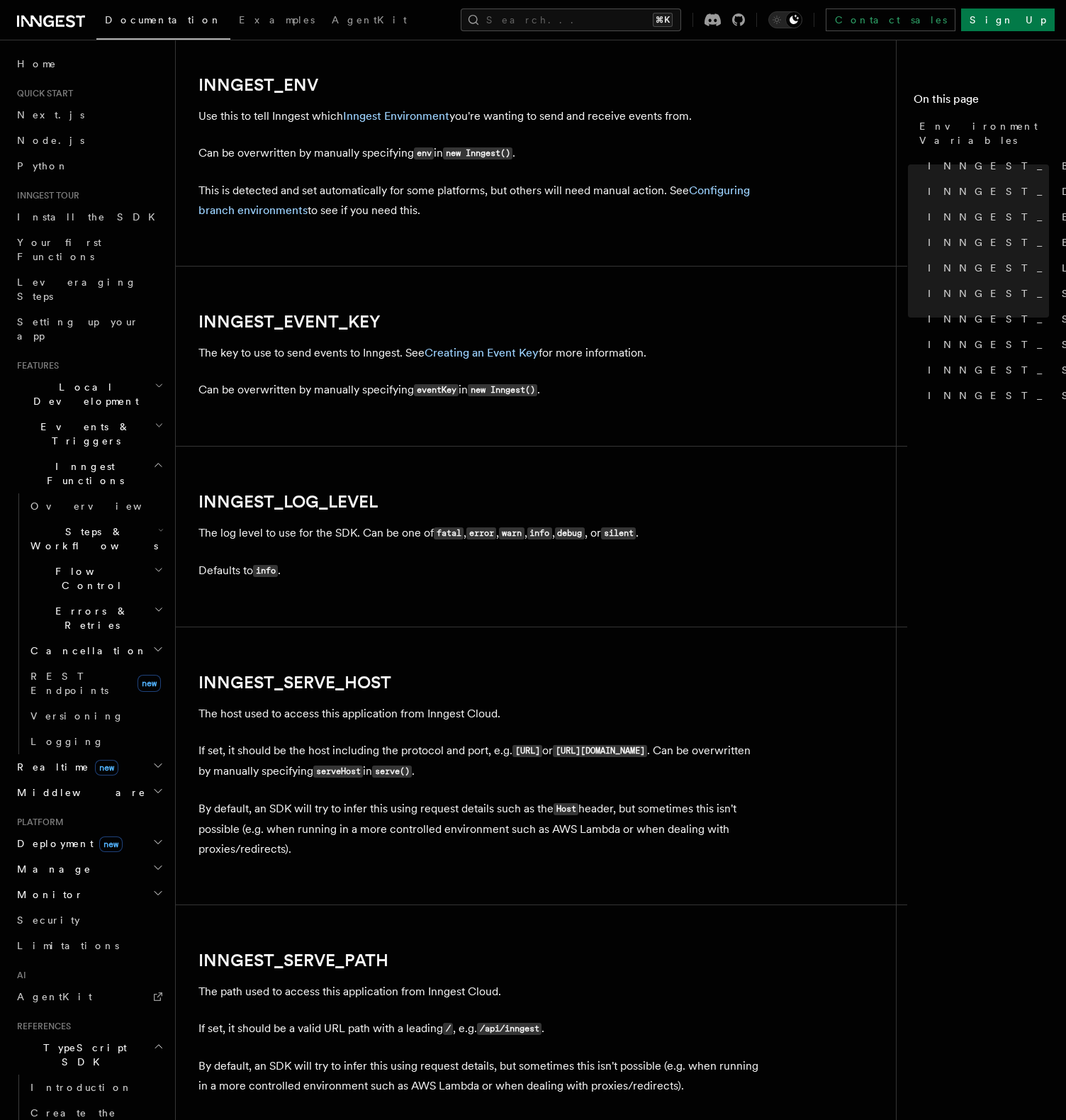
drag, startPoint x: 403, startPoint y: 307, endPoint x: 302, endPoint y: 311, distance: 101.1
click at [300, 313] on article "References TypeScript SDK Using the SDK Environment Variables You can set envir…" at bounding box center [542, 362] width 686 height 3343
drag, startPoint x: 362, startPoint y: 307, endPoint x: 405, endPoint y: 335, distance: 51.3
click at [405, 335] on article "References TypeScript SDK Using the SDK Environment Variables You can set envir…" at bounding box center [542, 362] width 686 height 3343
copy article "INNGEST_EVENT_KEY"
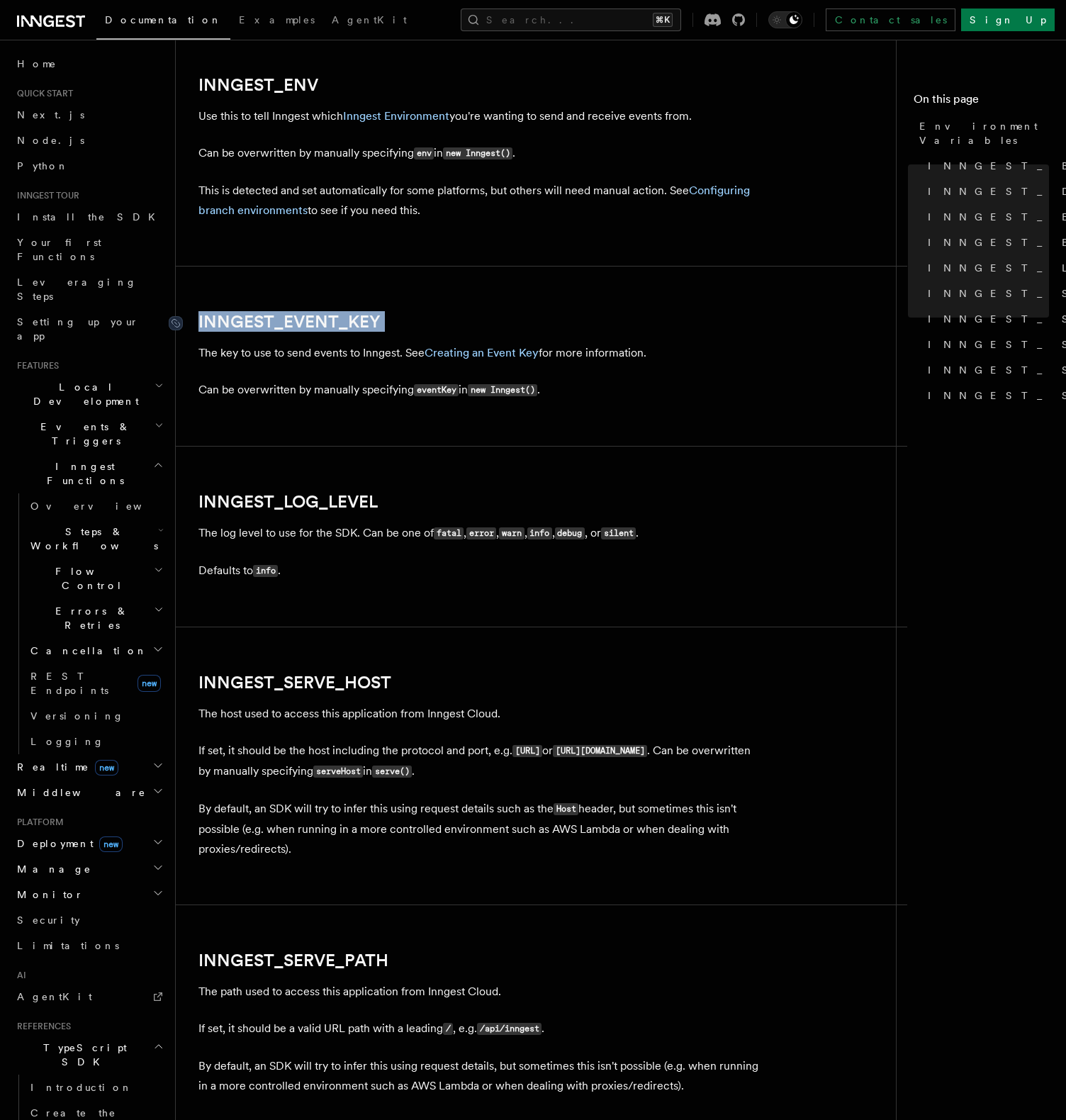
click at [316, 315] on link "INNGEST_EVENT_KEY" at bounding box center [290, 322] width 182 height 20
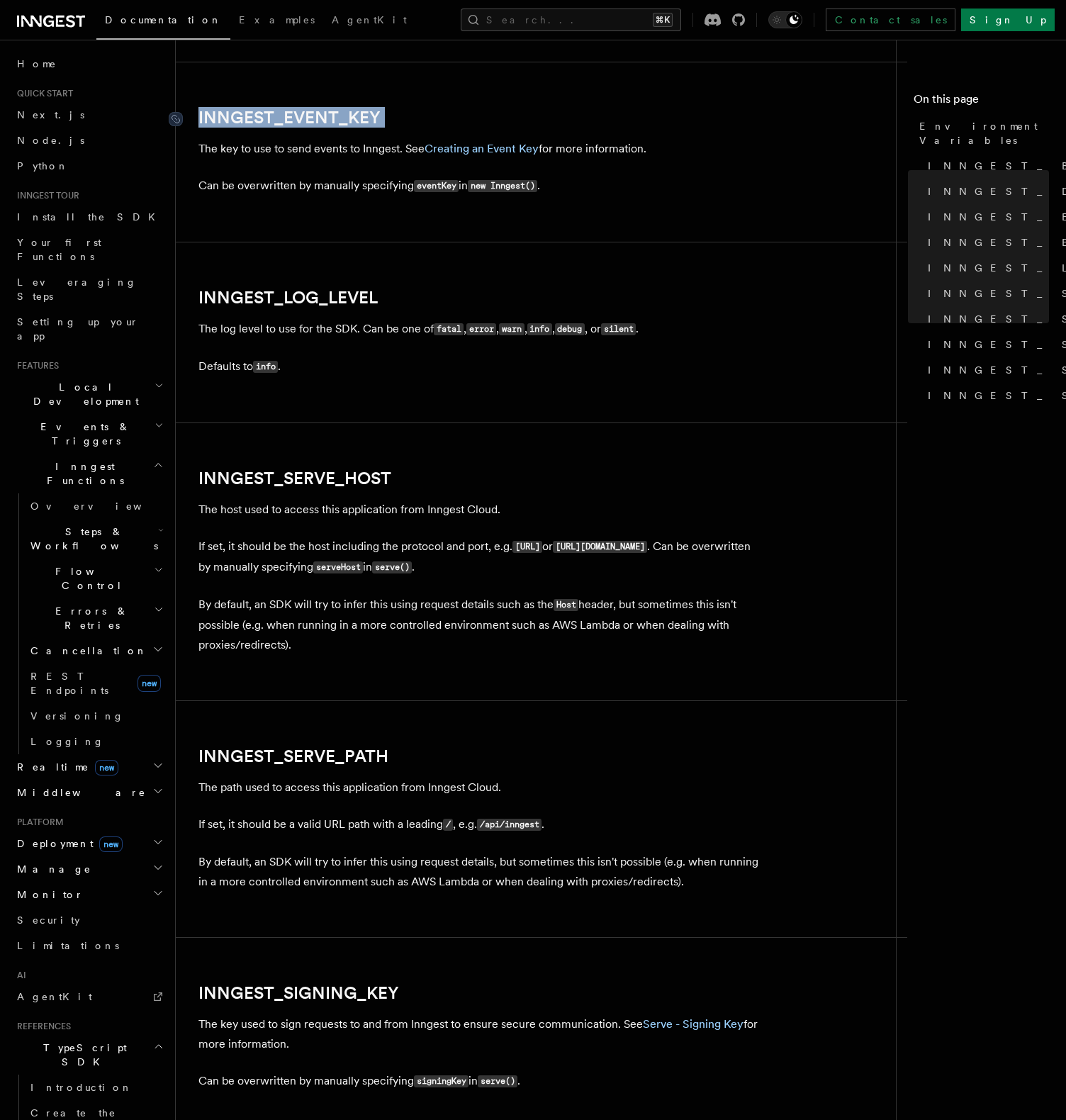
click at [316, 315] on article "References TypeScript SDK Using the SDK Environment Variables You can set envir…" at bounding box center [542, 158] width 686 height 3343
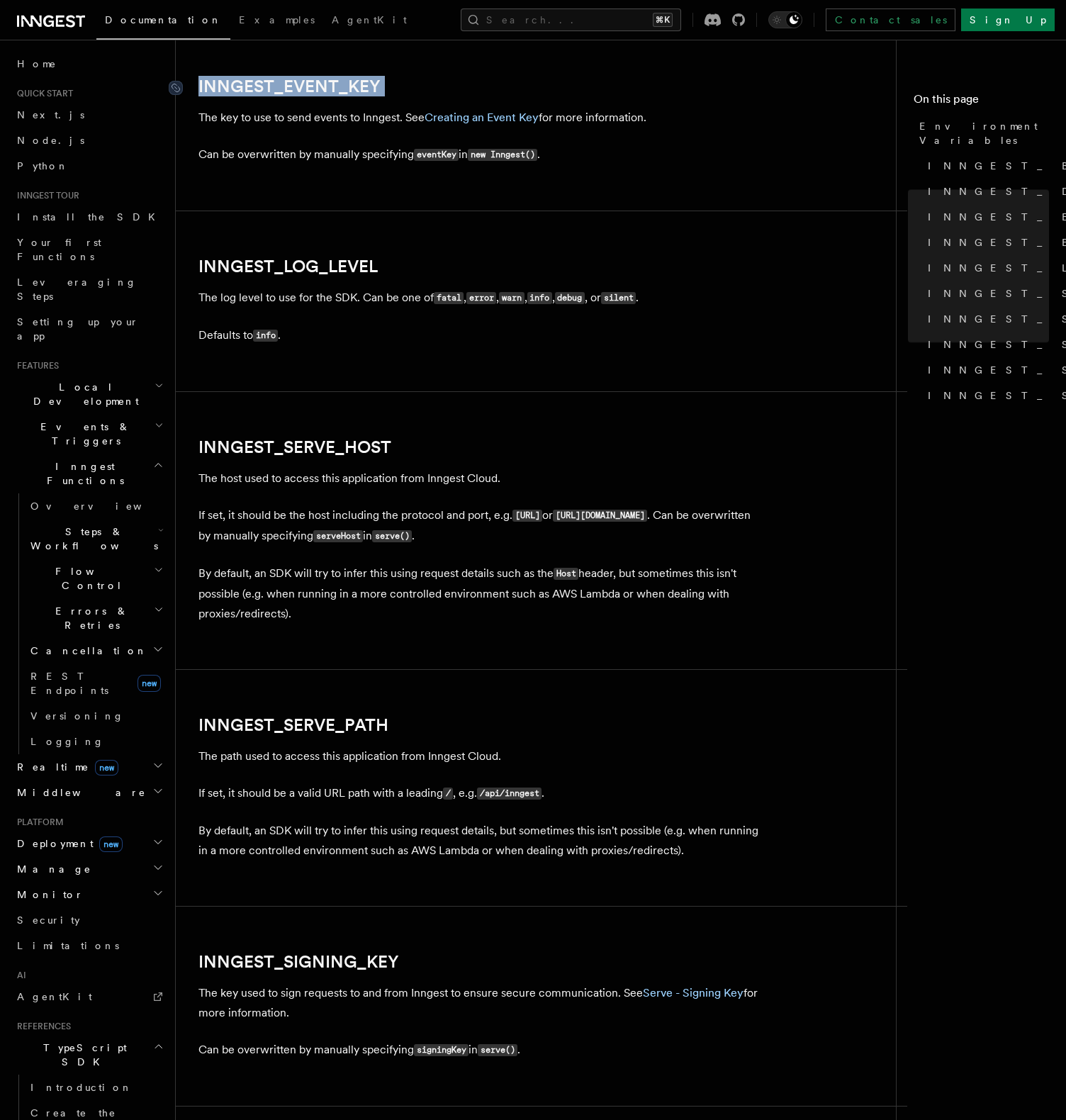
click at [316, 315] on article "References TypeScript SDK Using the SDK Environment Variables You can set envir…" at bounding box center [542, 127] width 686 height 3343
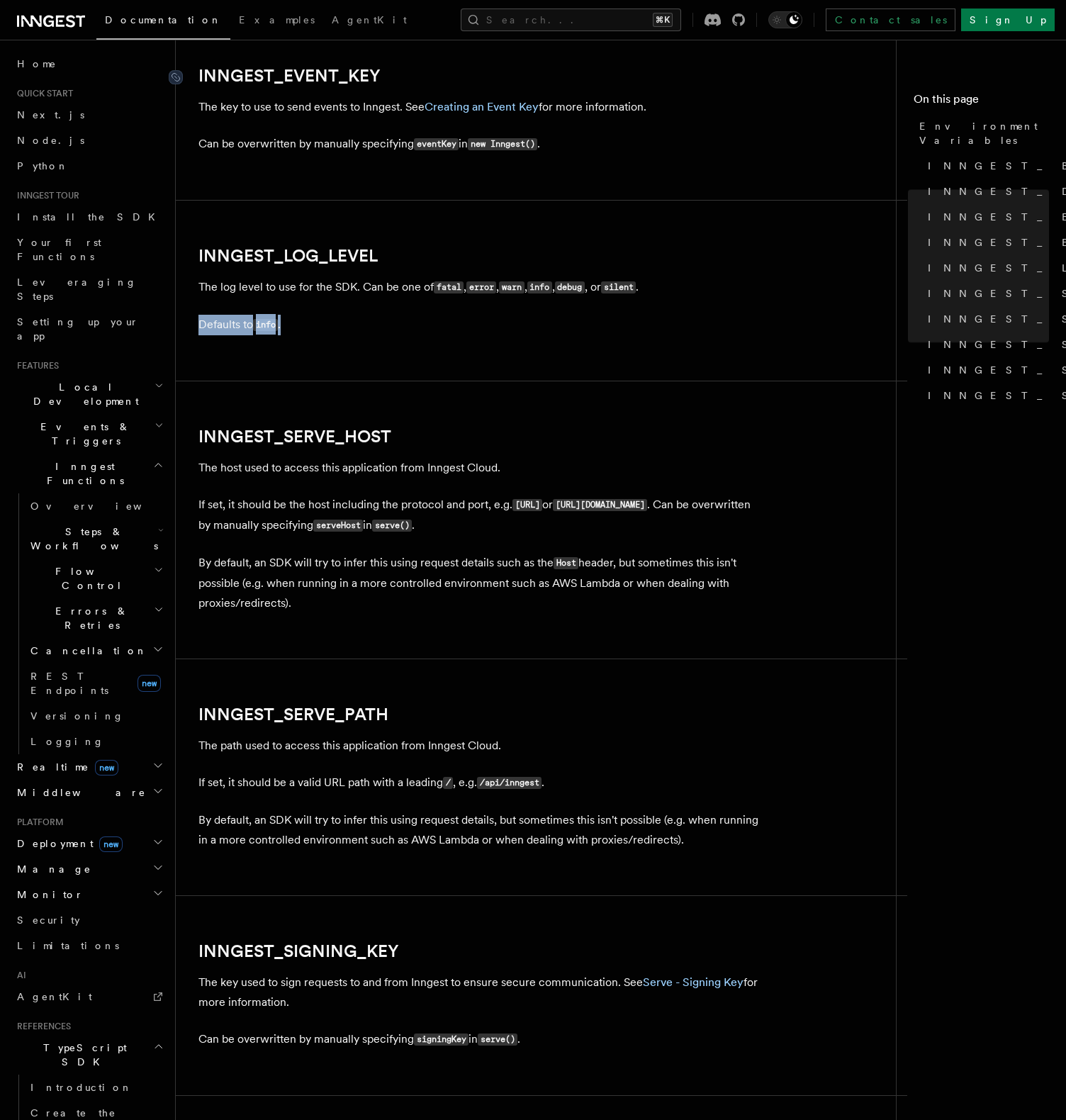
scroll to position [1618, 0]
click at [348, 248] on link "INNGEST_LOG_LEVEL" at bounding box center [288, 255] width 180 height 20
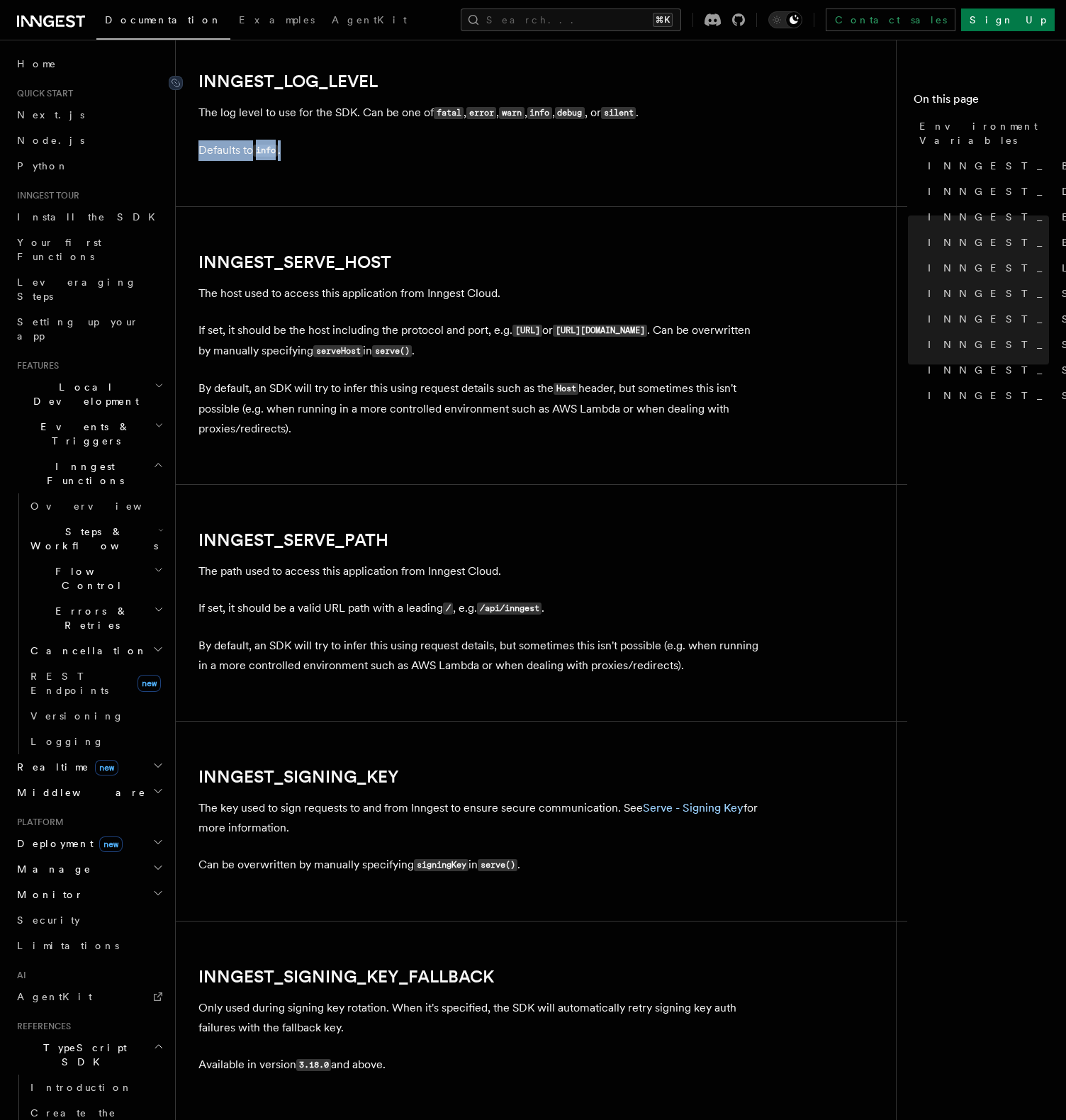
scroll to position [1798, 0]
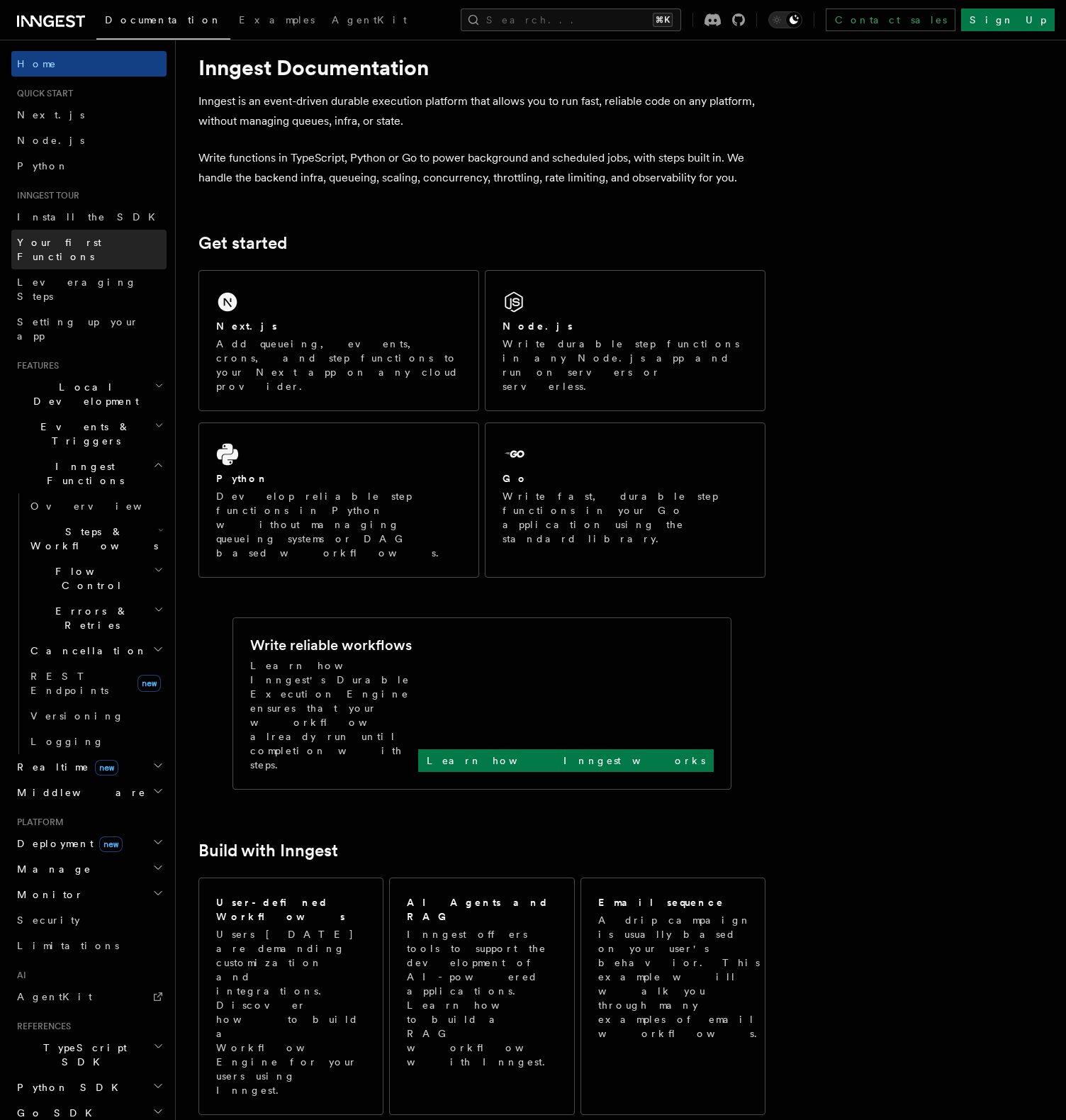
click at [97, 252] on link "Your first Functions" at bounding box center [89, 249] width 155 height 40
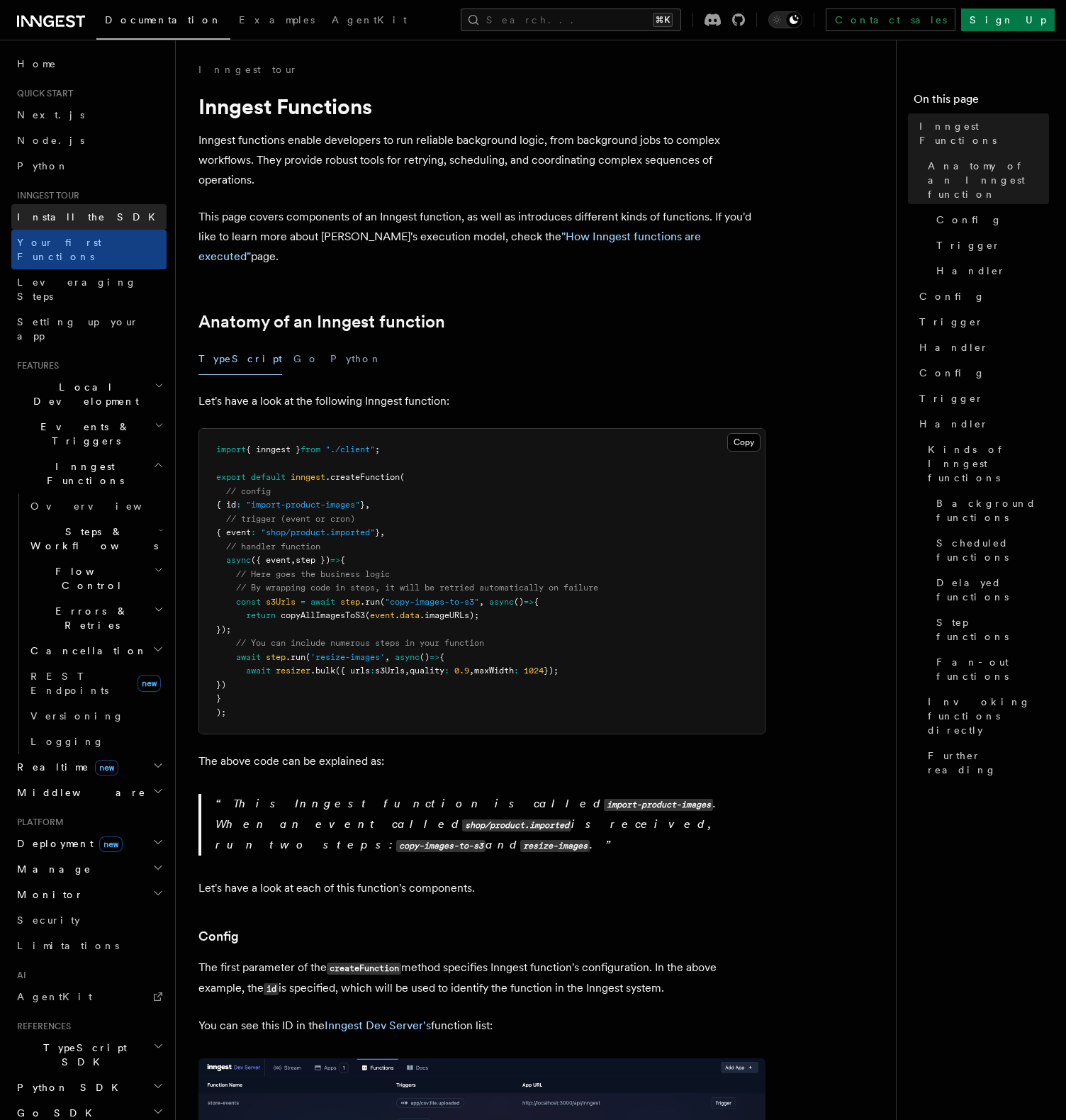
click at [92, 222] on link "Install the SDK" at bounding box center [89, 216] width 155 height 25
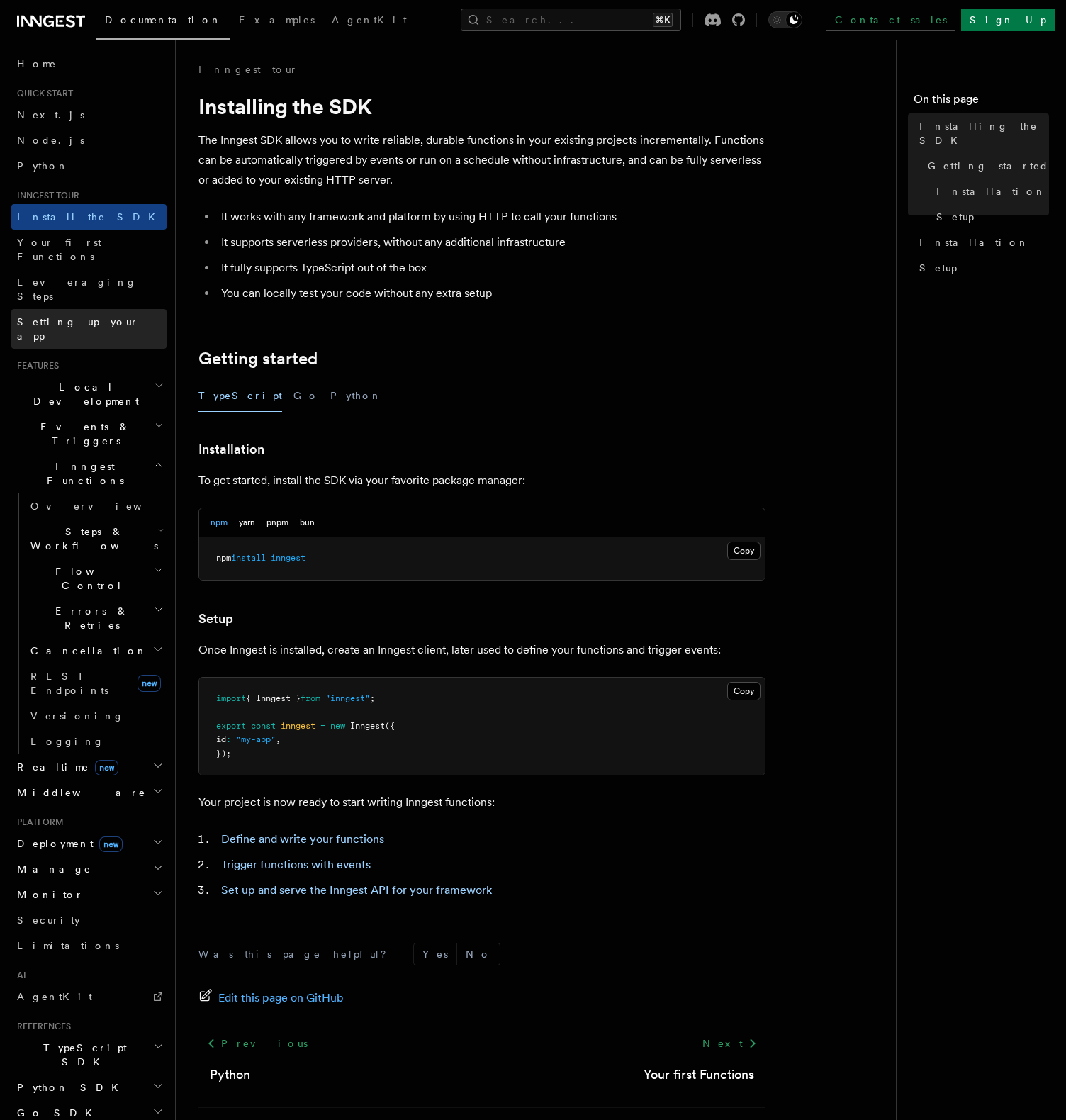
click at [76, 317] on span "Setting up your app" at bounding box center [77, 329] width 122 height 25
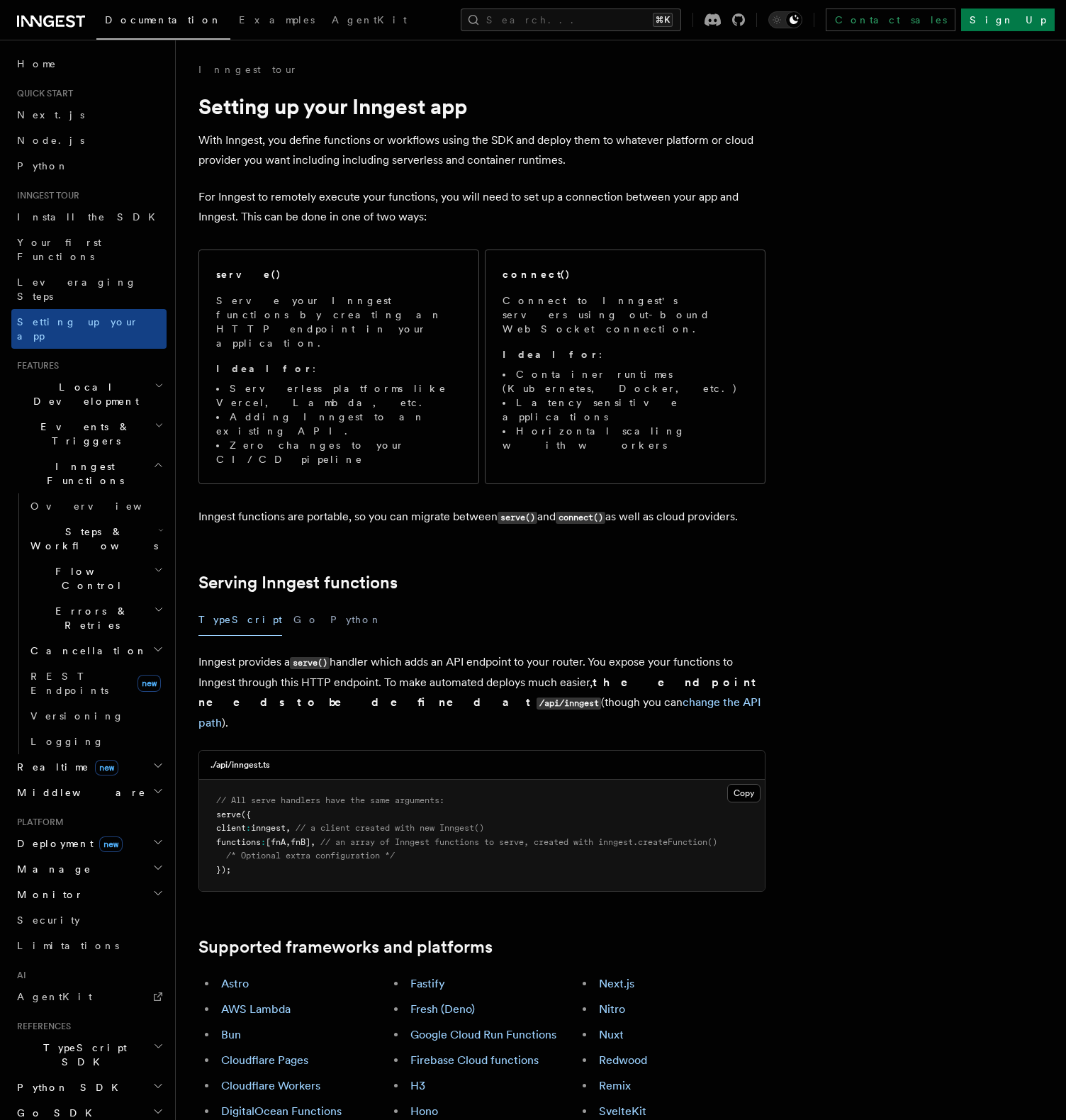
click at [99, 836] on span "new" at bounding box center [111, 844] width 24 height 15
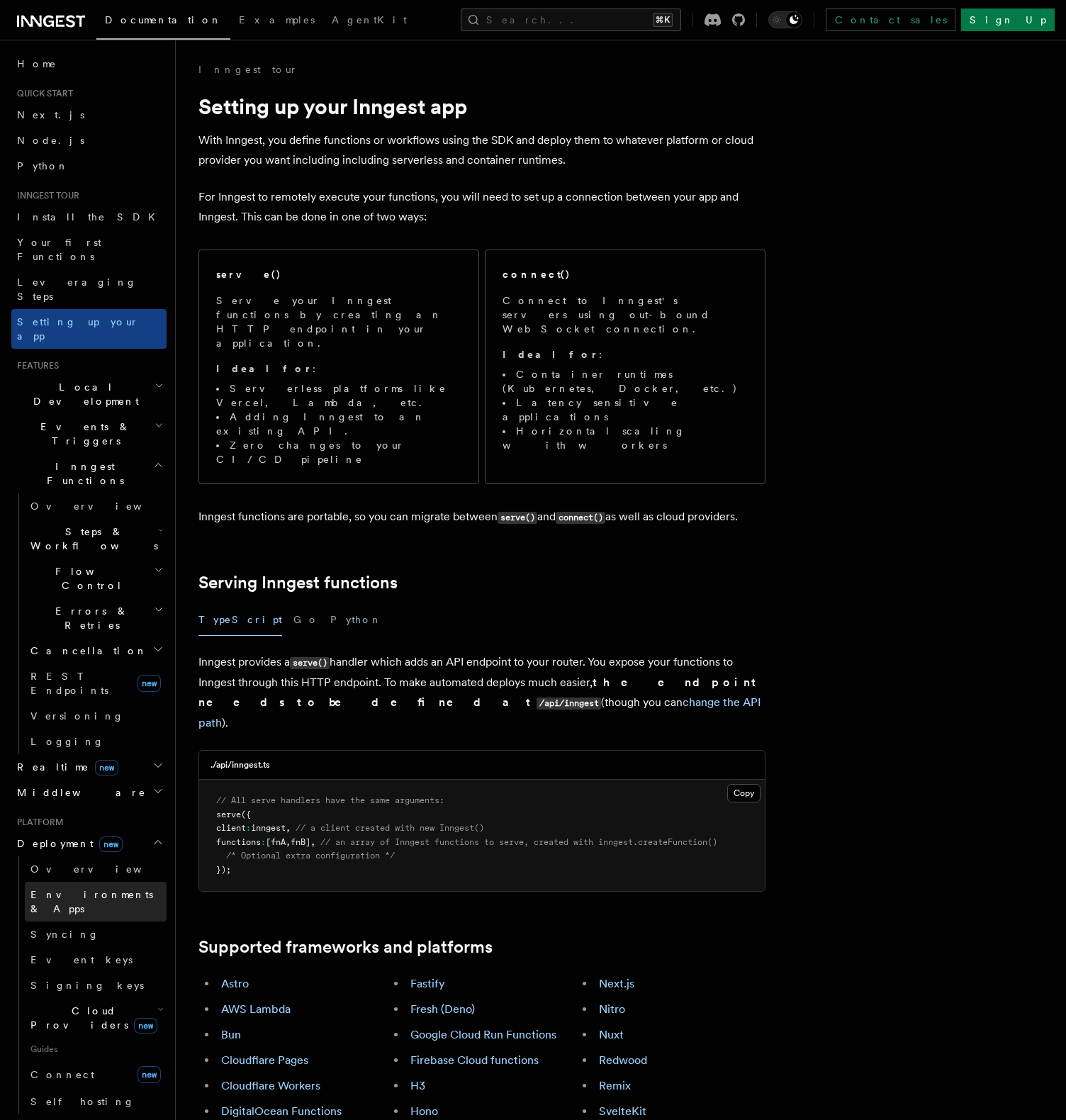
click at [102, 889] on span "Environments & Apps" at bounding box center [92, 901] width 122 height 25
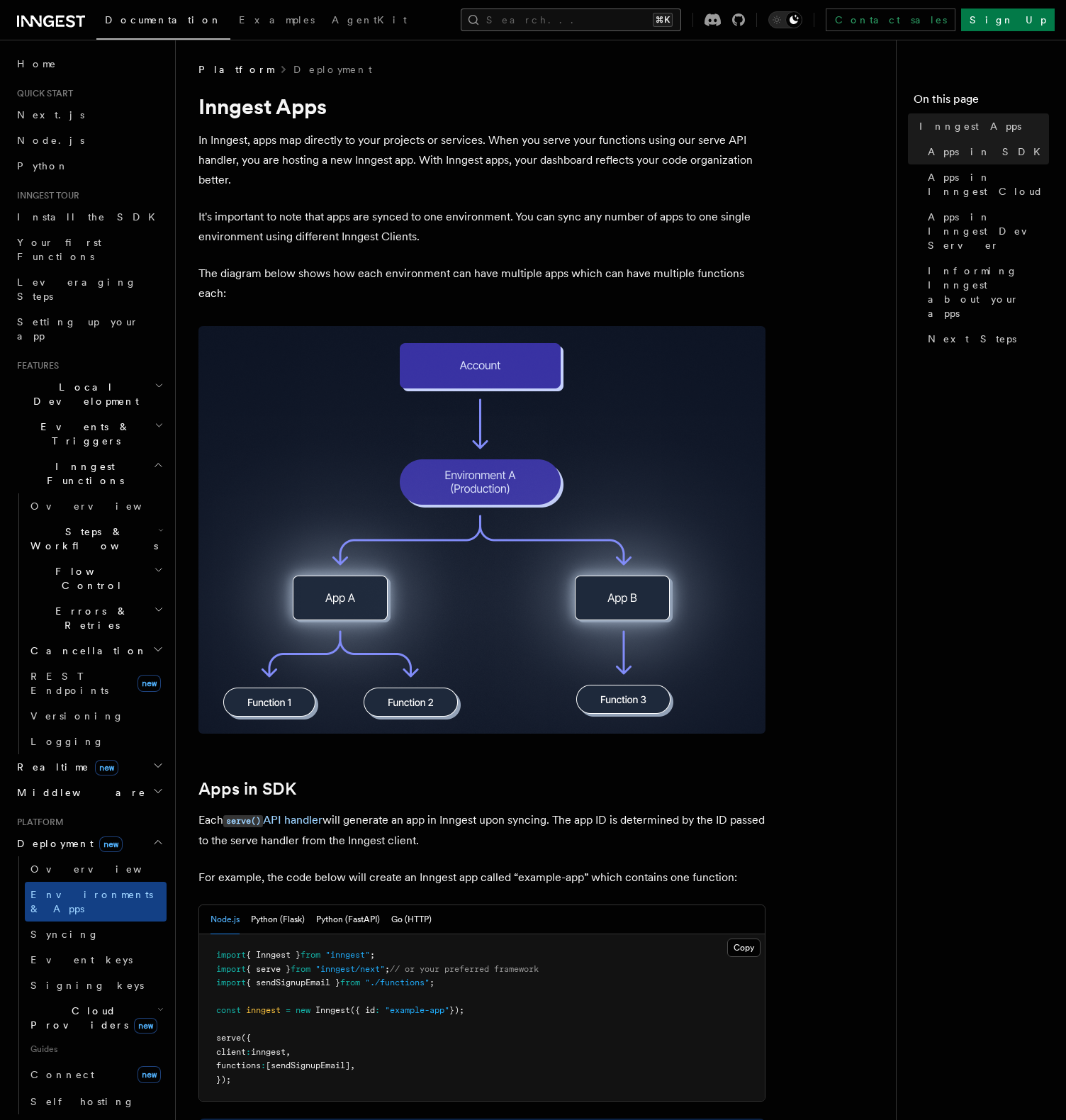
click at [577, 21] on button "Search... ⌘K" at bounding box center [571, 20] width 220 height 23
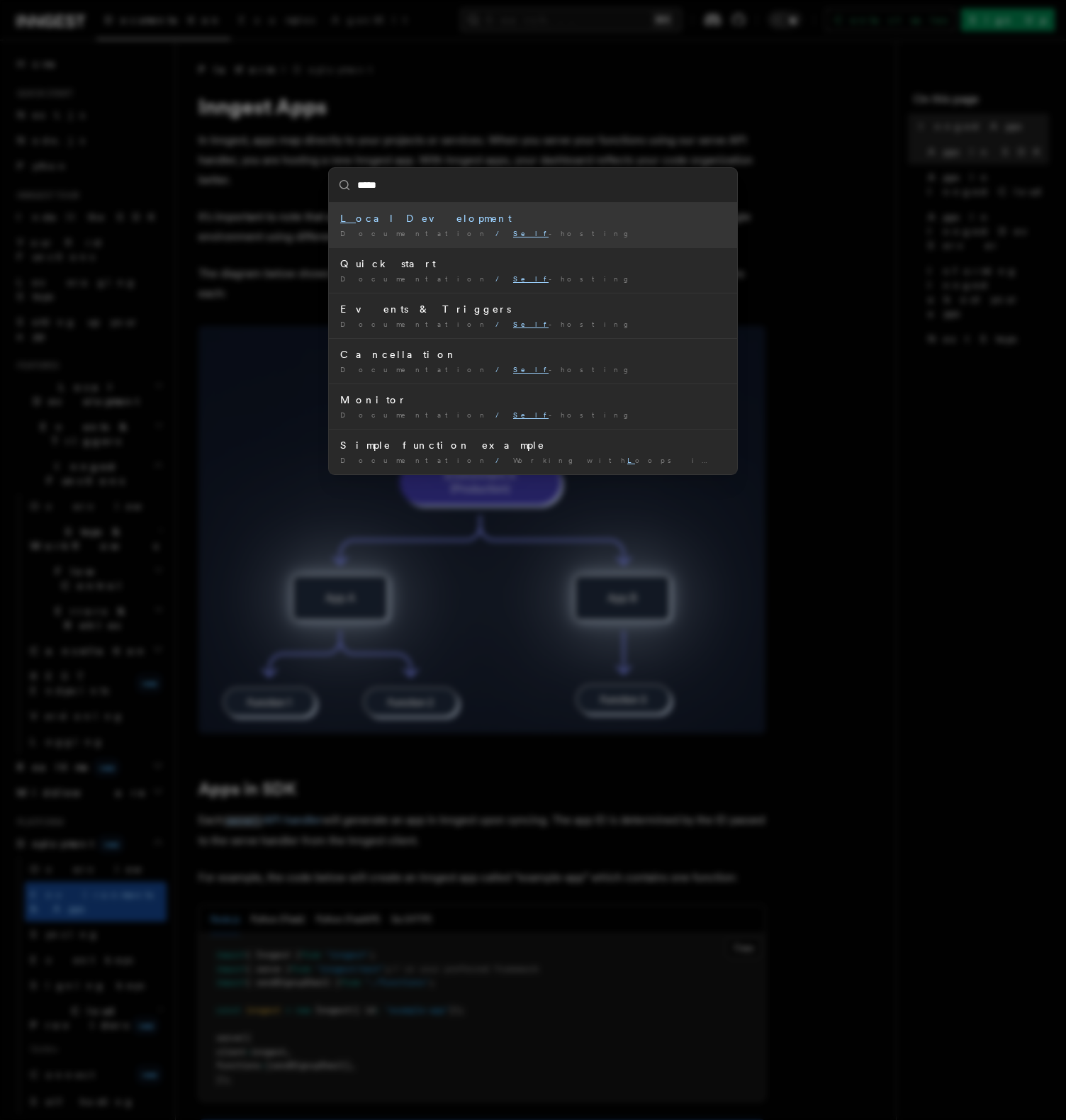
type input "****"
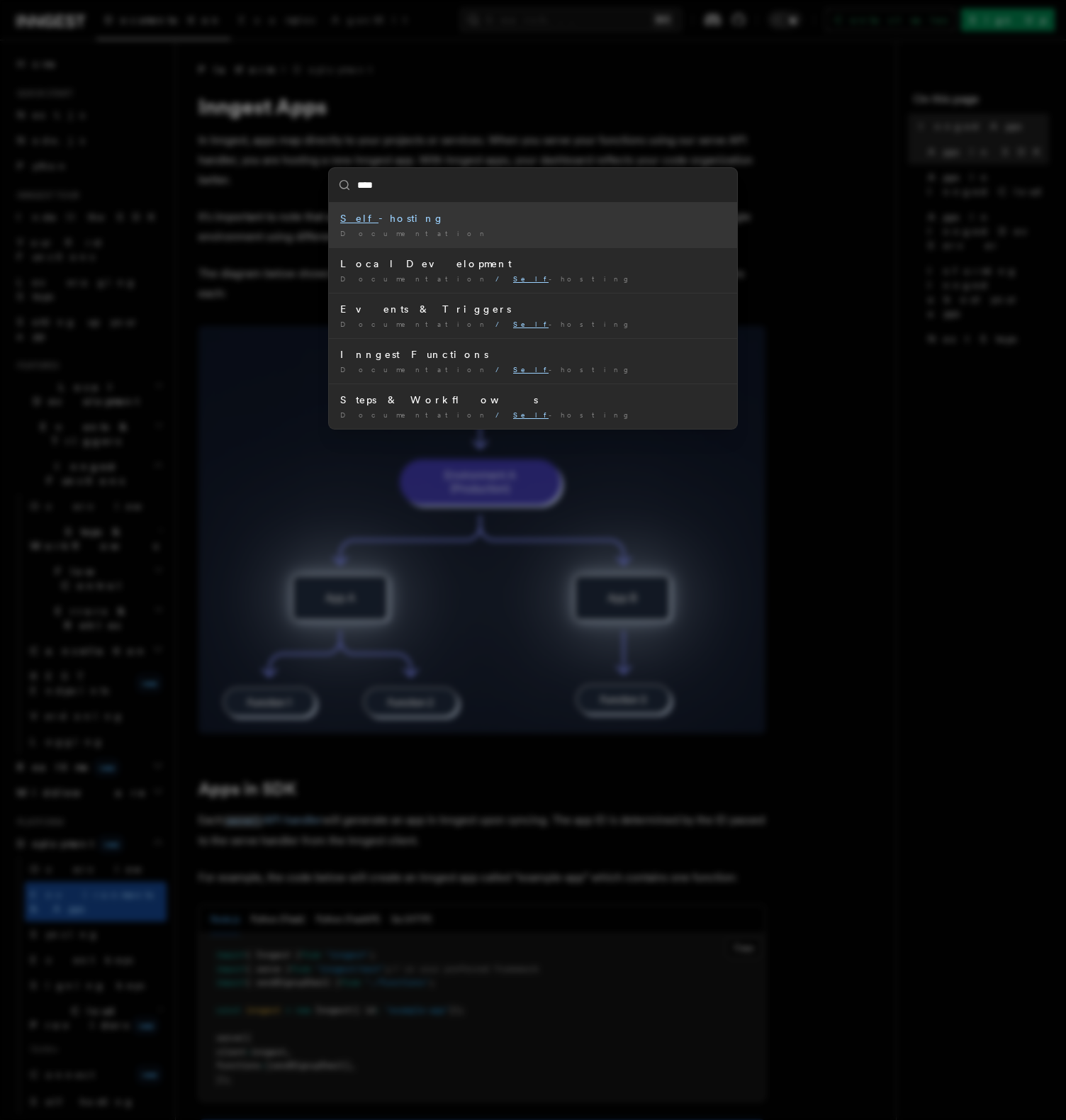
click at [473, 235] on div "Documentation /" at bounding box center [533, 234] width 385 height 11
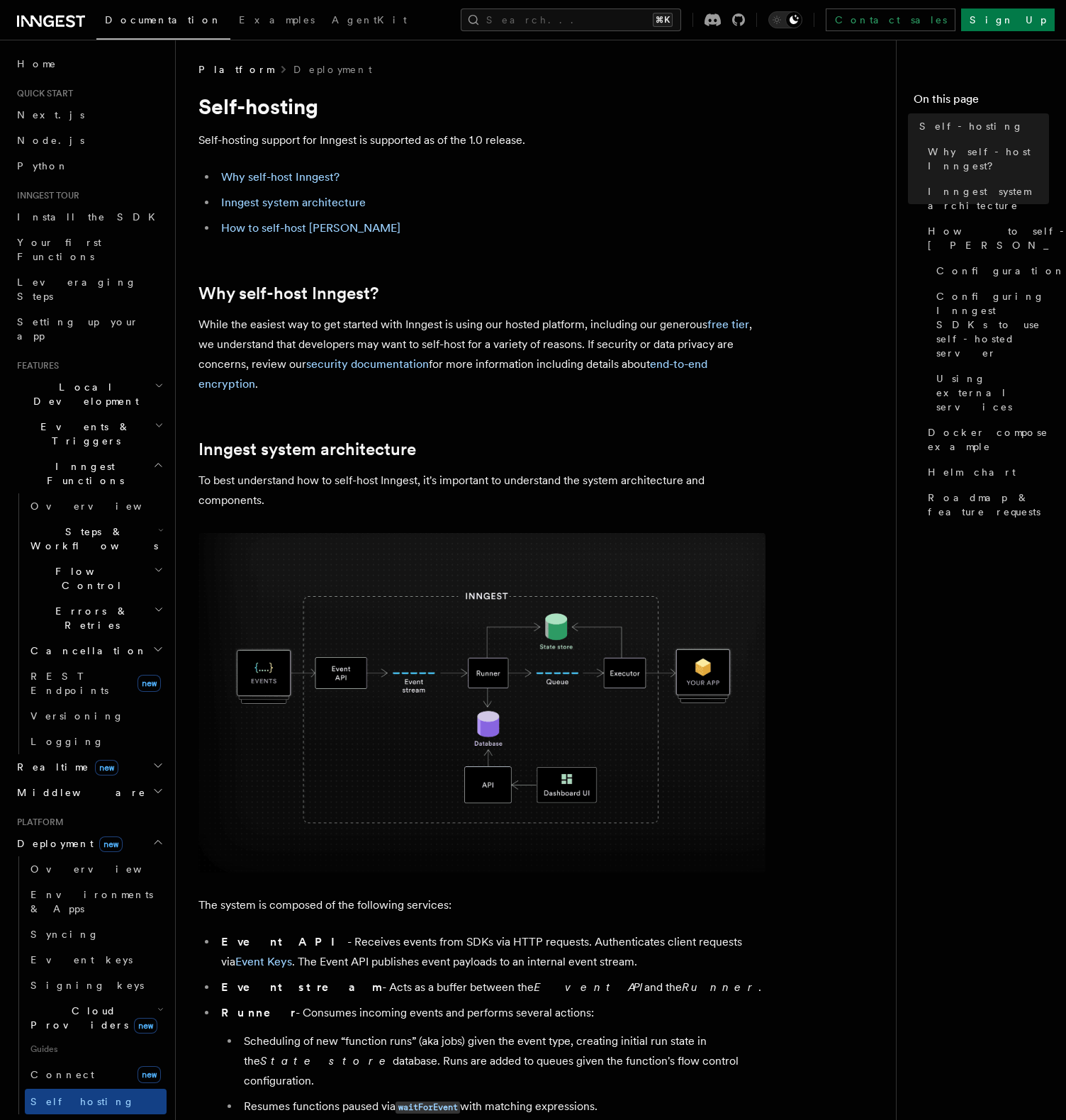
click at [263, 106] on h1 "Self-hosting" at bounding box center [482, 106] width 567 height 25
copy article "Self-hosting"
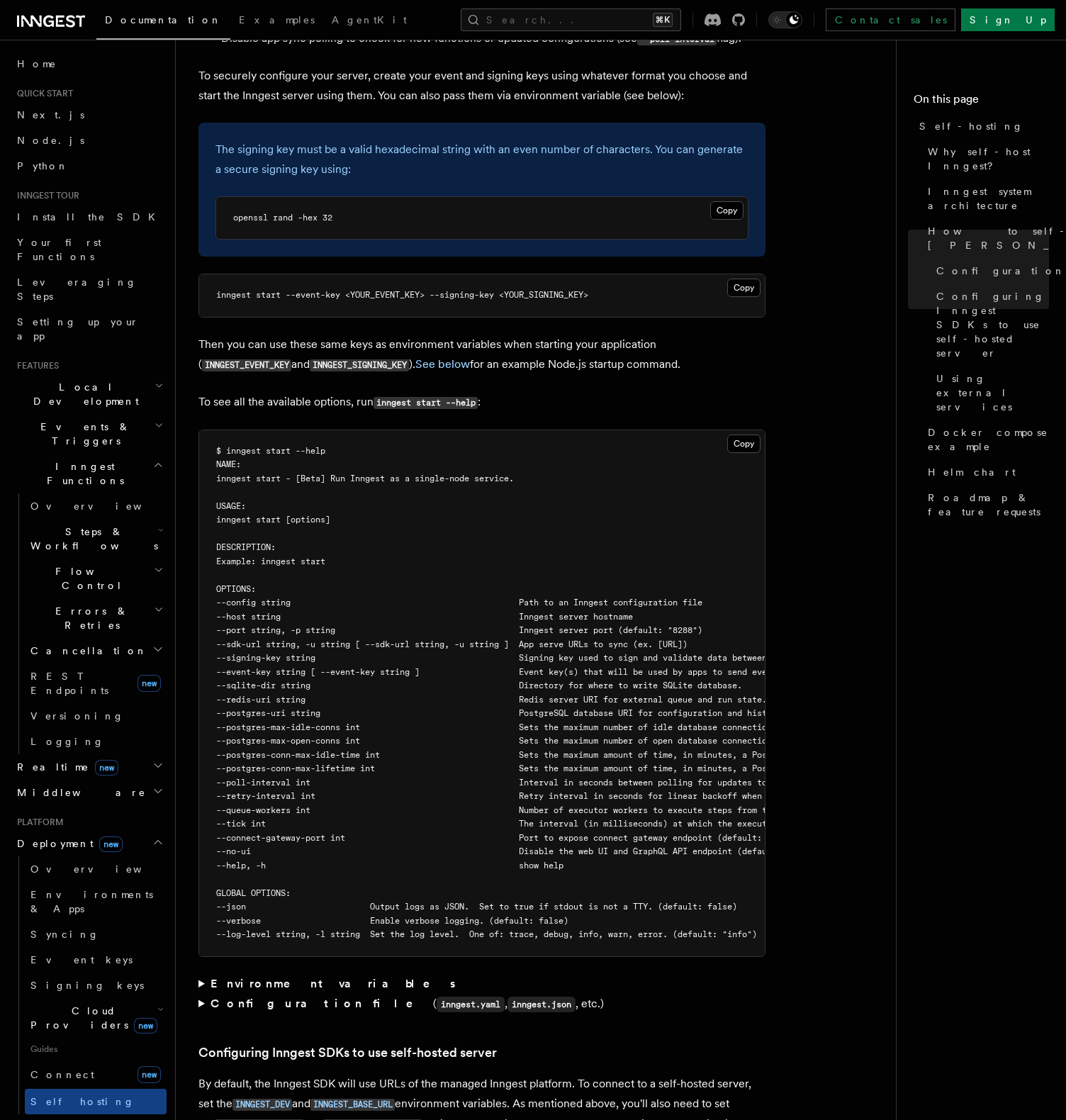
scroll to position [2099, 0]
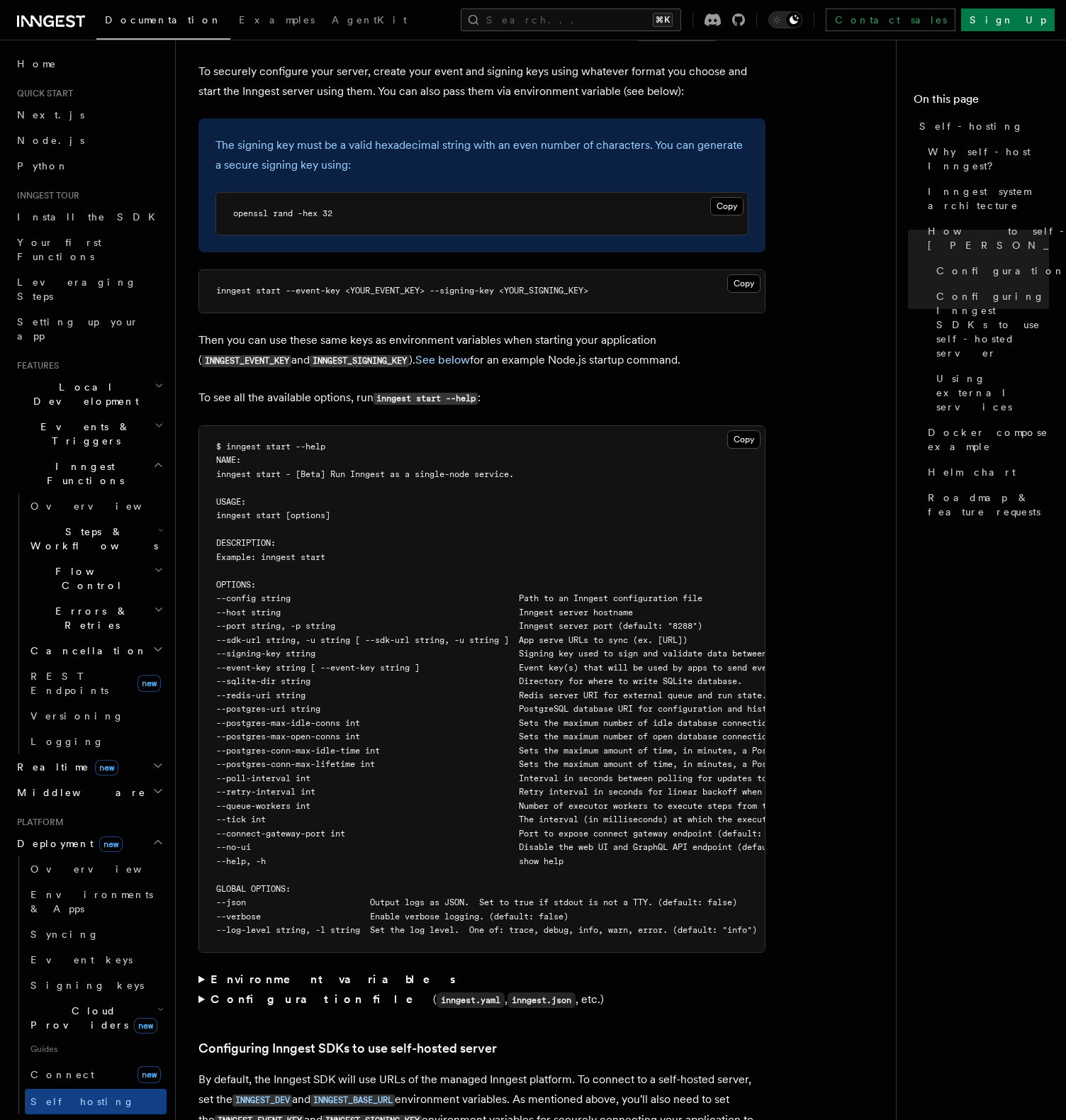
click at [282, 608] on span "--host string Inngest server hostname" at bounding box center [424, 612] width 416 height 10
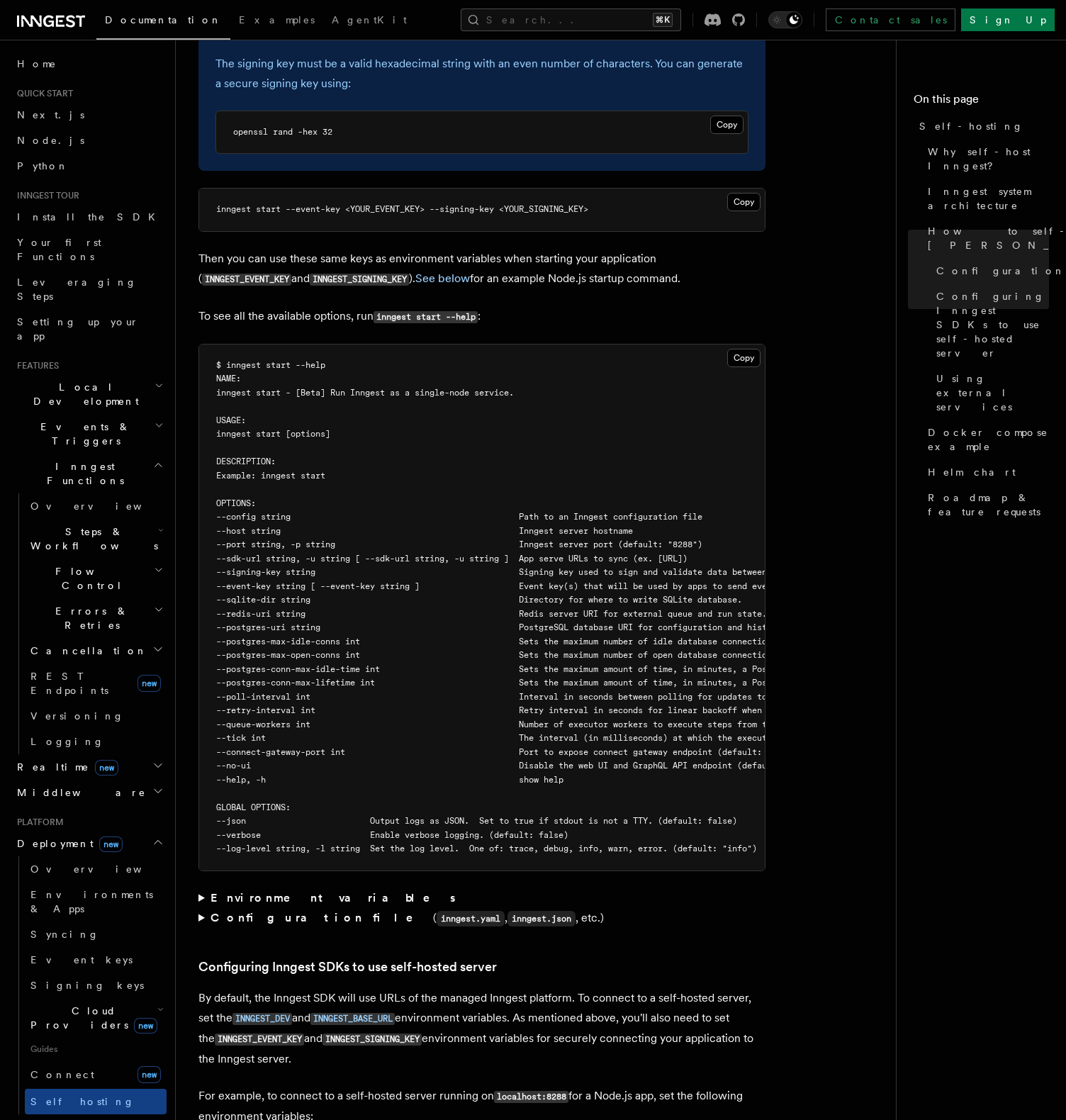
scroll to position [2184, 0]
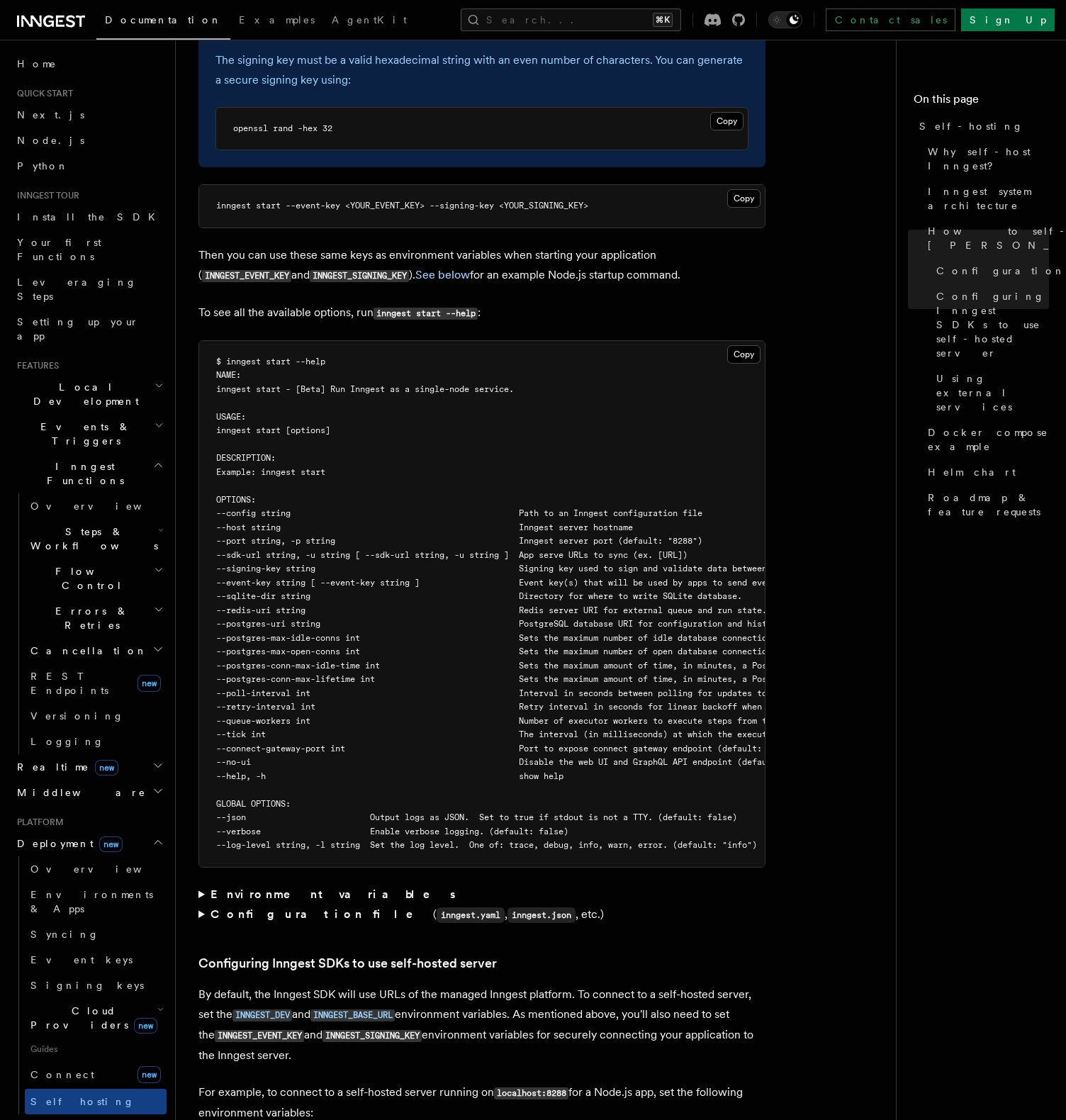
click at [272, 605] on span "--redis-uri string Redis server URI for external queue and run state. Defaults …" at bounding box center [697, 610] width 962 height 10
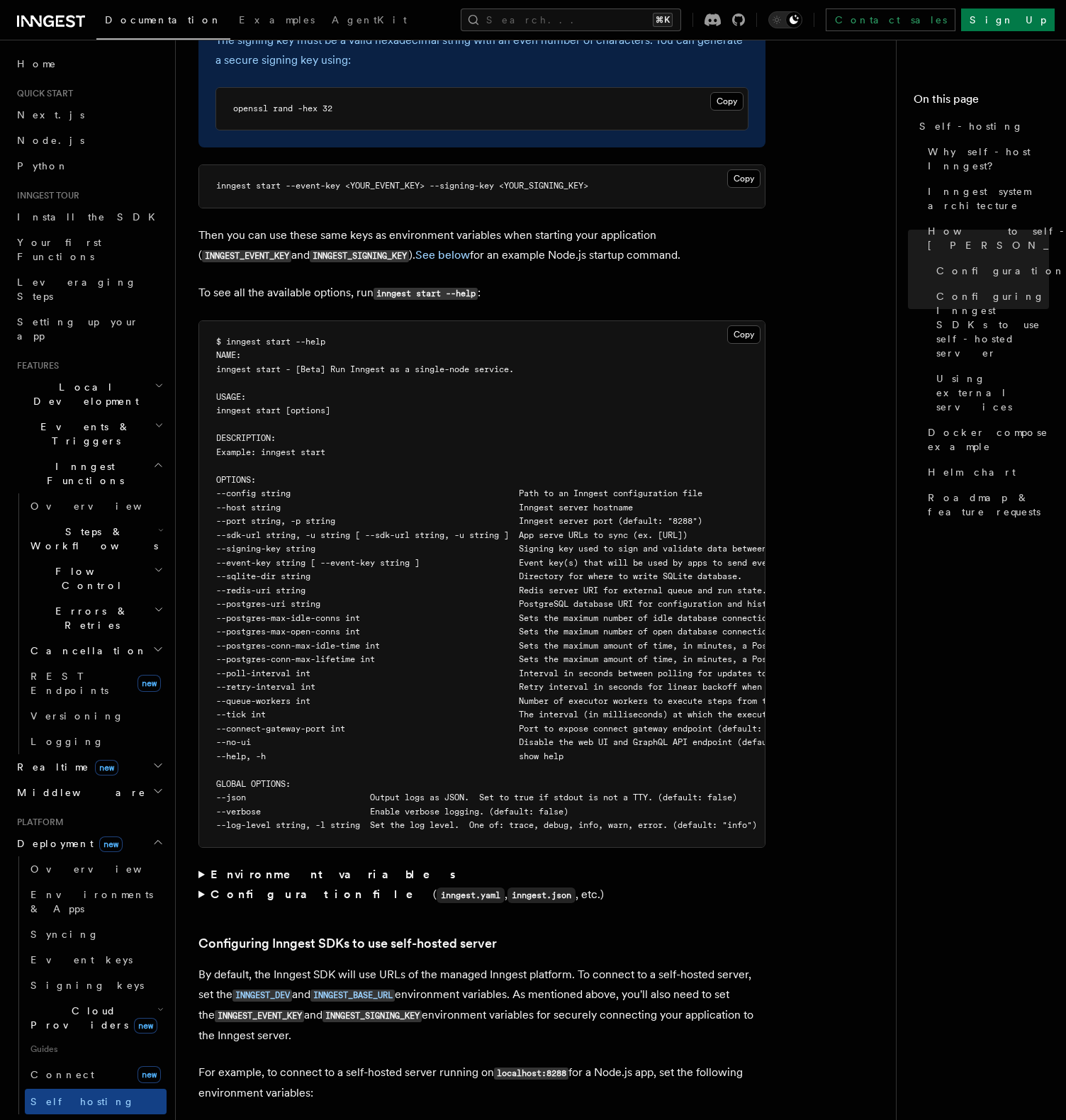
scroll to position [2208, 0]
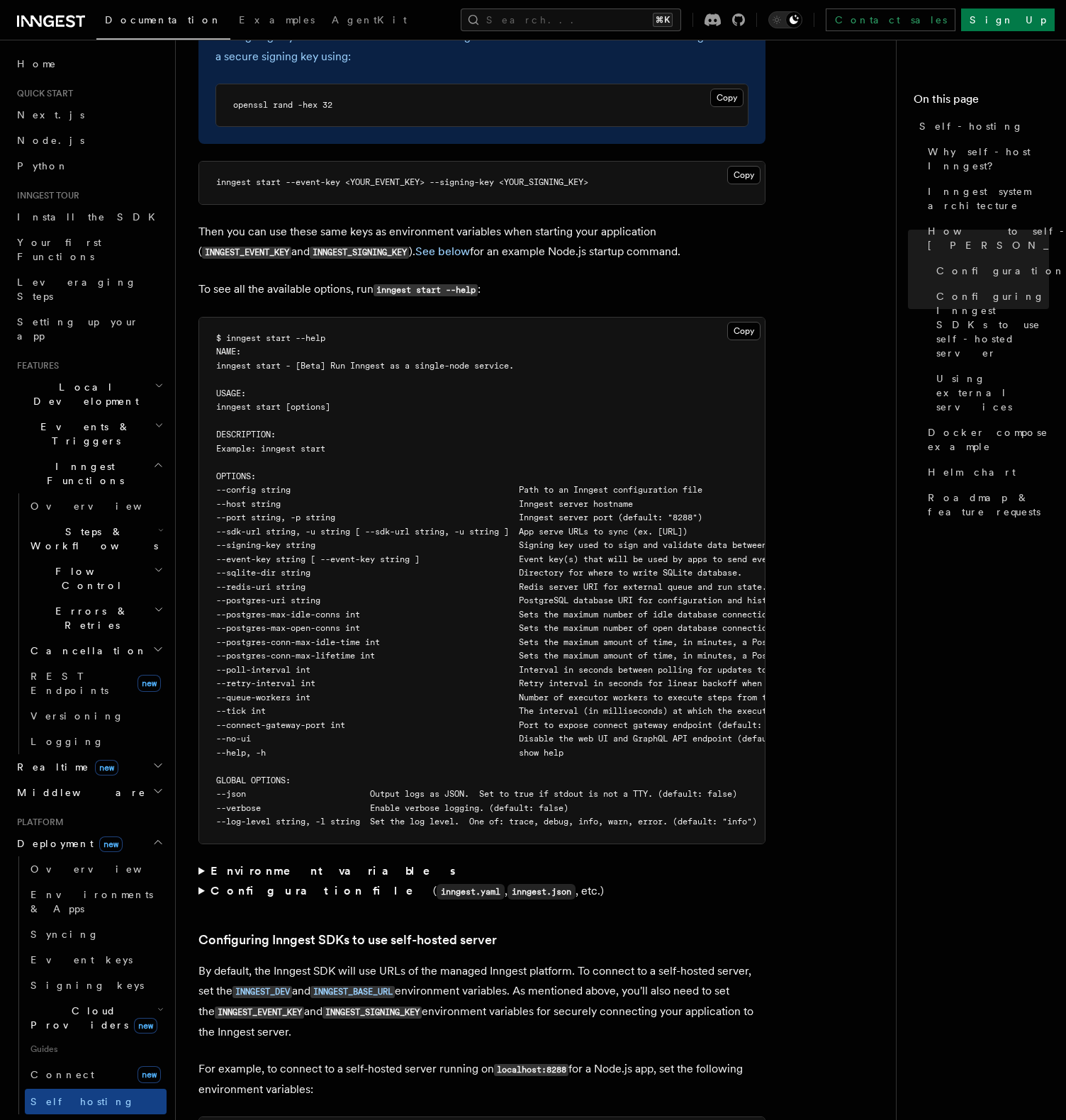
click at [294, 641] on pre "$ inngest start --help NAME: inngest start - [Beta] Run Inngest as a single-nod…" at bounding box center [482, 580] width 565 height 526
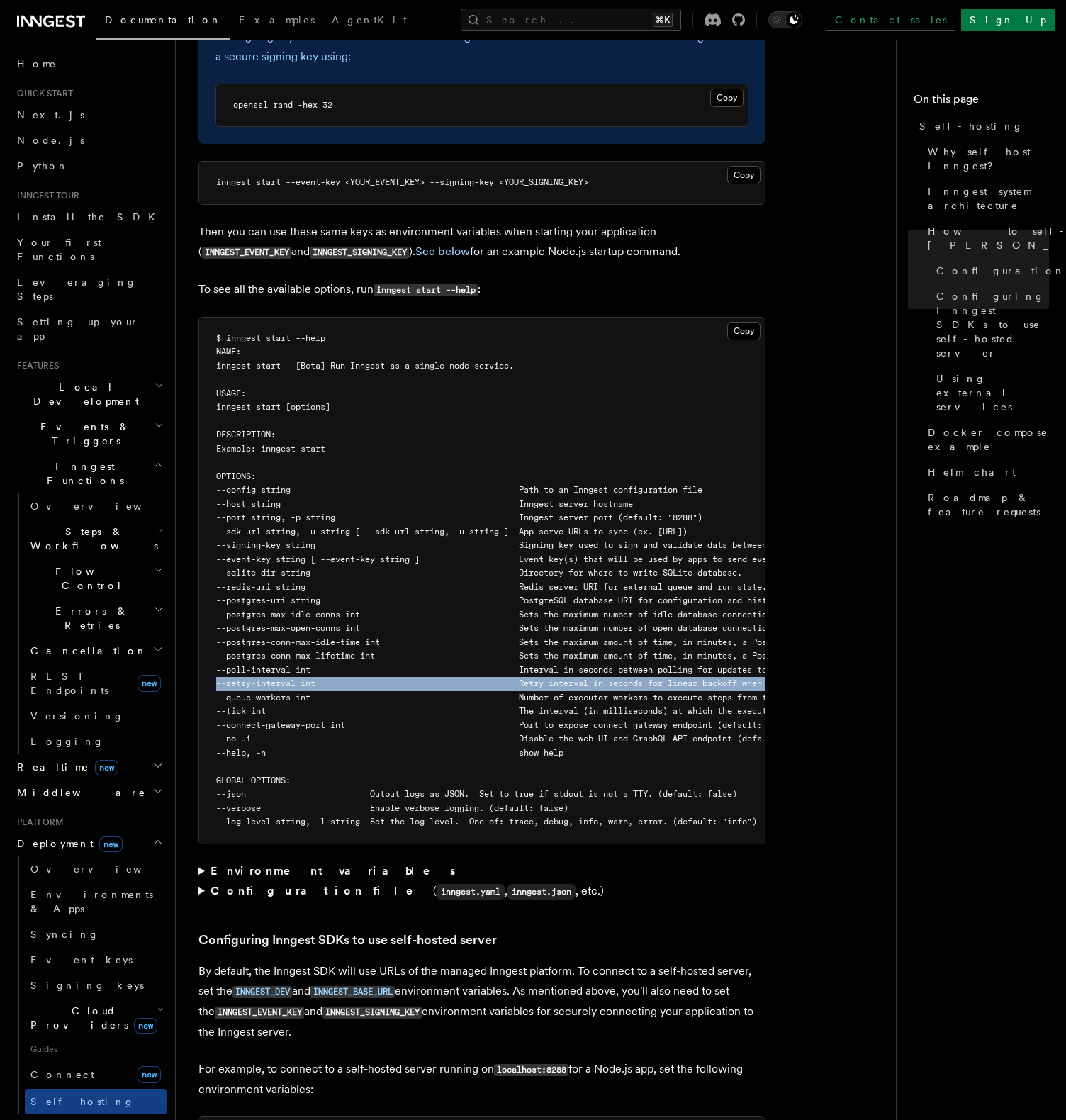
click at [294, 641] on pre "$ inngest start --help NAME: inngest start - [Beta] Run Inngest as a single-nod…" at bounding box center [482, 580] width 565 height 526
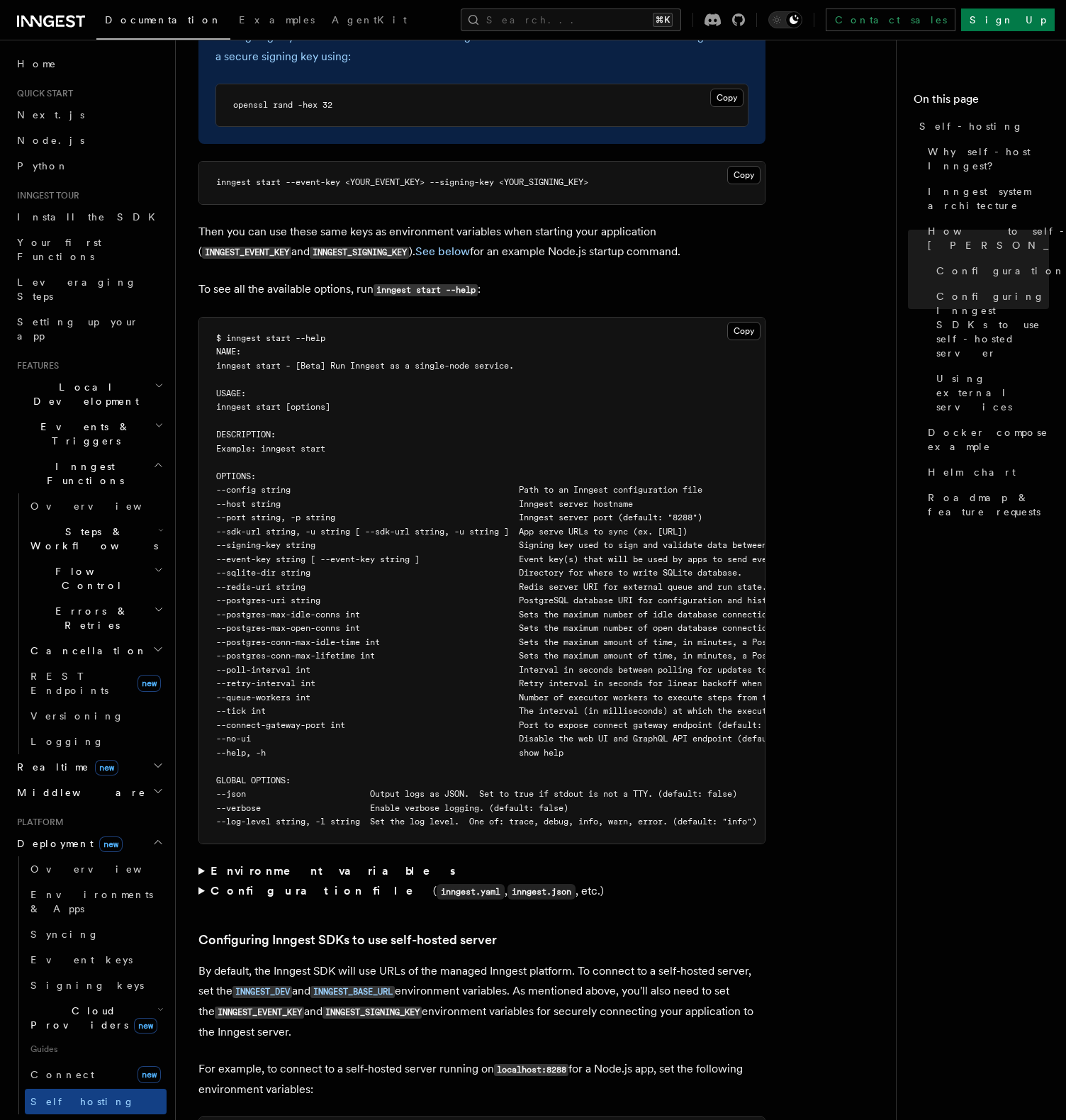
click at [296, 706] on span "--tick int The interval (in milliseconds) at which the executor polls the queue…" at bounding box center [573, 711] width 714 height 10
click at [248, 485] on span "--config string Path to an Inngest configuration file" at bounding box center [459, 489] width 486 height 10
click at [292, 568] on span "--sqlite-dir string Directory for where to write SQLite database." at bounding box center [479, 573] width 526 height 10
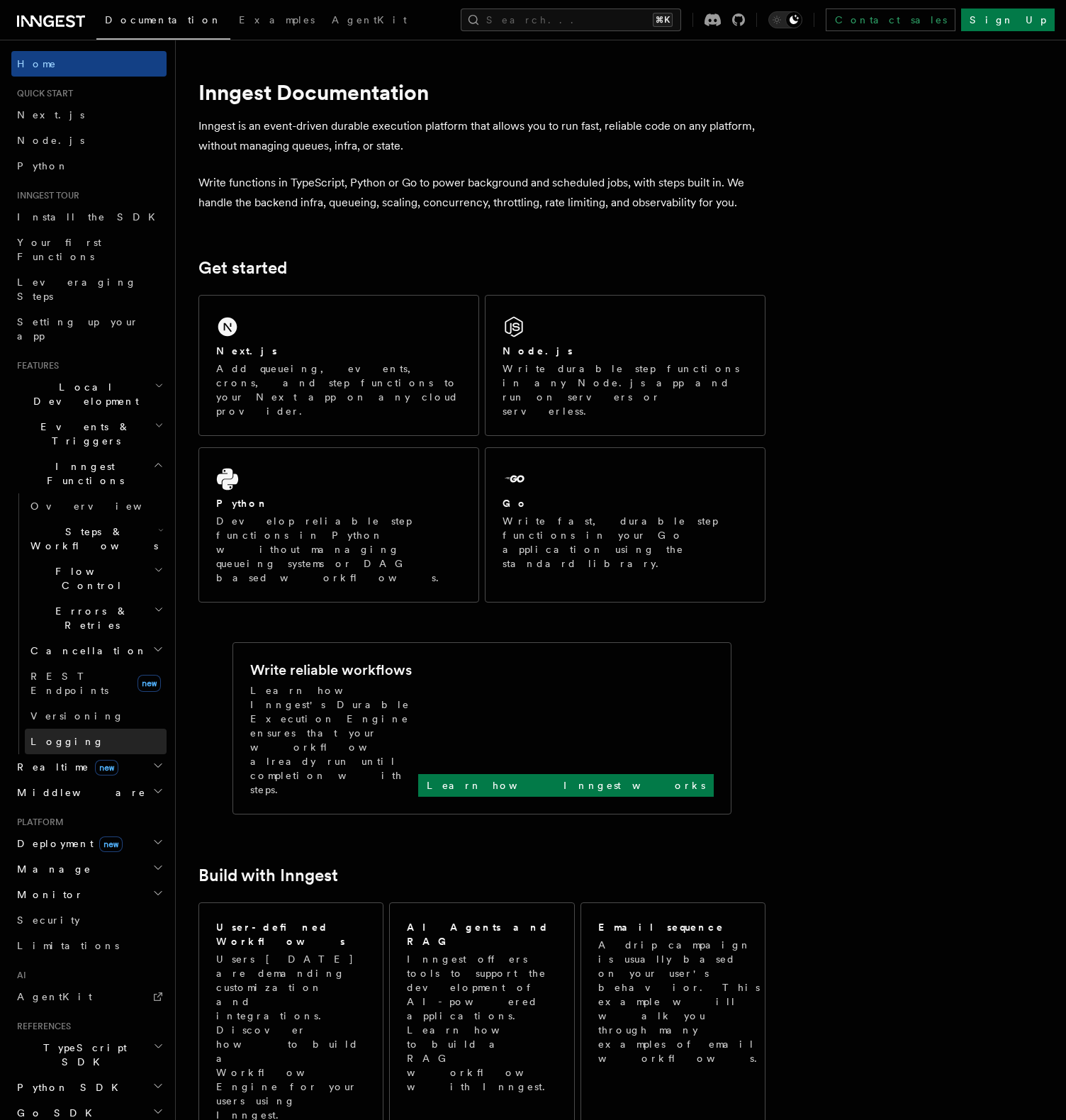
click at [78, 729] on link "Logging" at bounding box center [95, 741] width 141 height 25
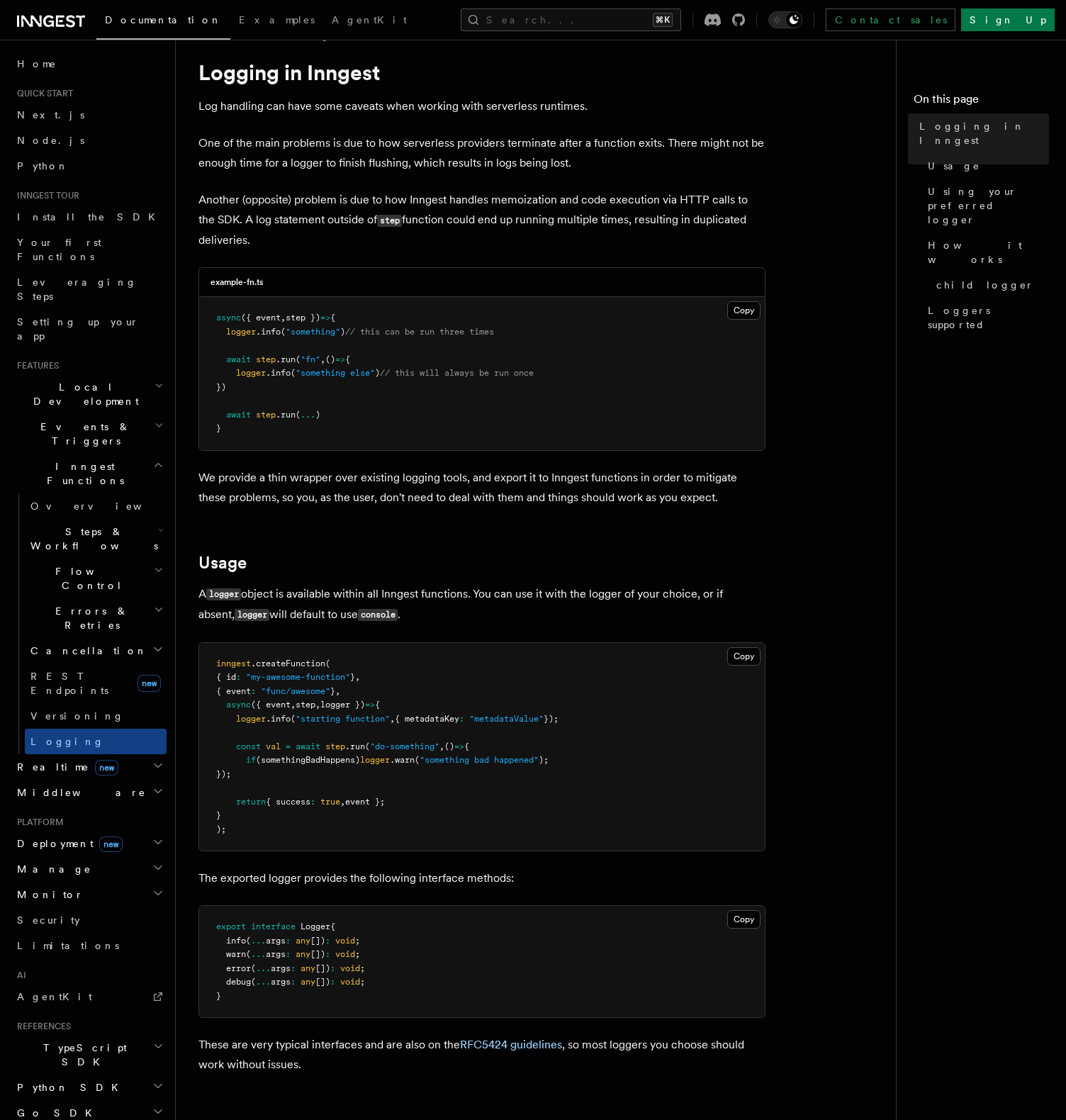
scroll to position [34, 0]
click at [359, 340] on pre "async ({ event , step }) => { logger .info ( "something" ) // this can be run t…" at bounding box center [482, 373] width 565 height 153
click at [343, 334] on span ")" at bounding box center [342, 331] width 5 height 10
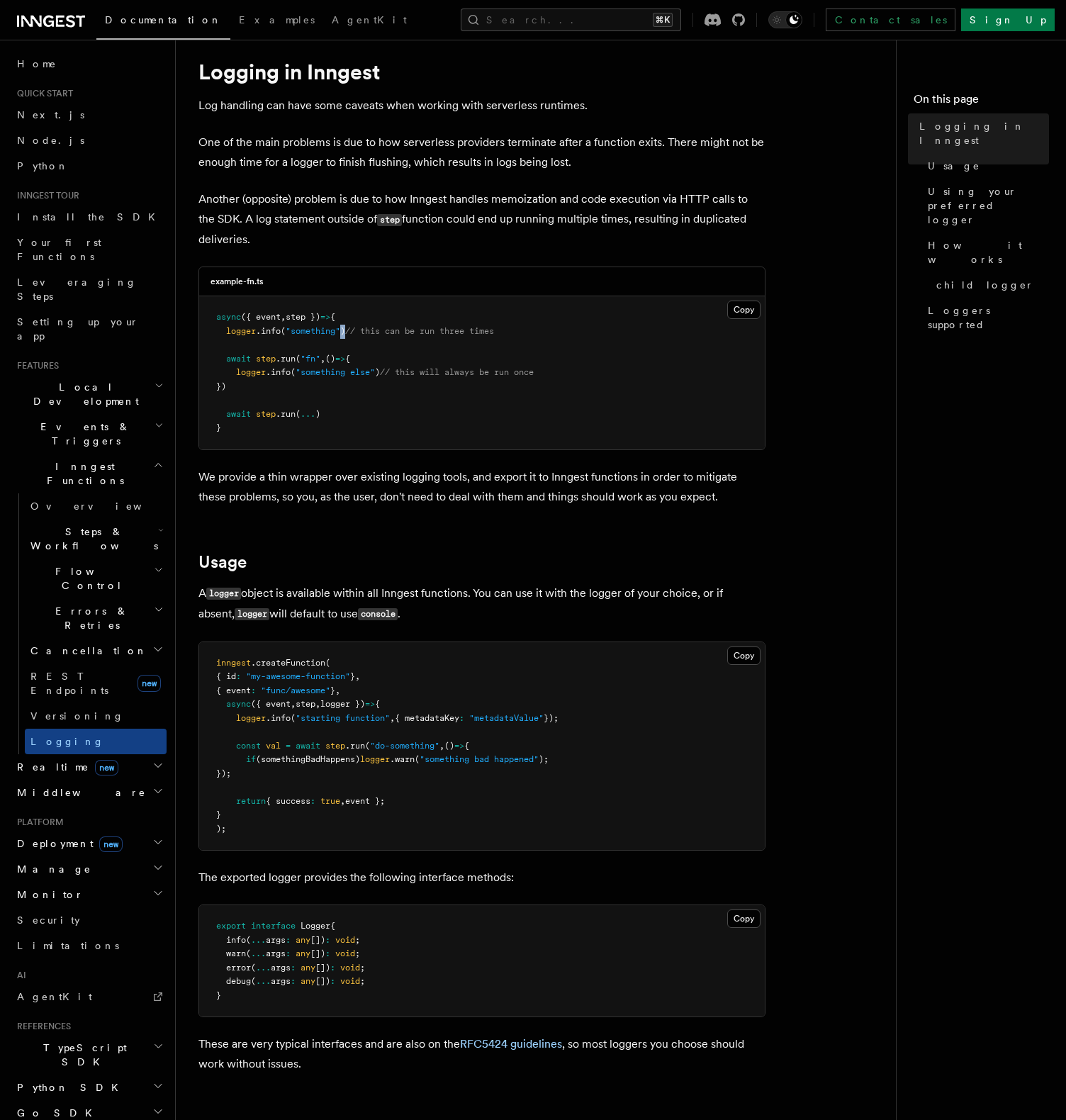
click at [343, 334] on span ")" at bounding box center [342, 331] width 5 height 10
click at [335, 363] on span "()" at bounding box center [330, 359] width 10 height 10
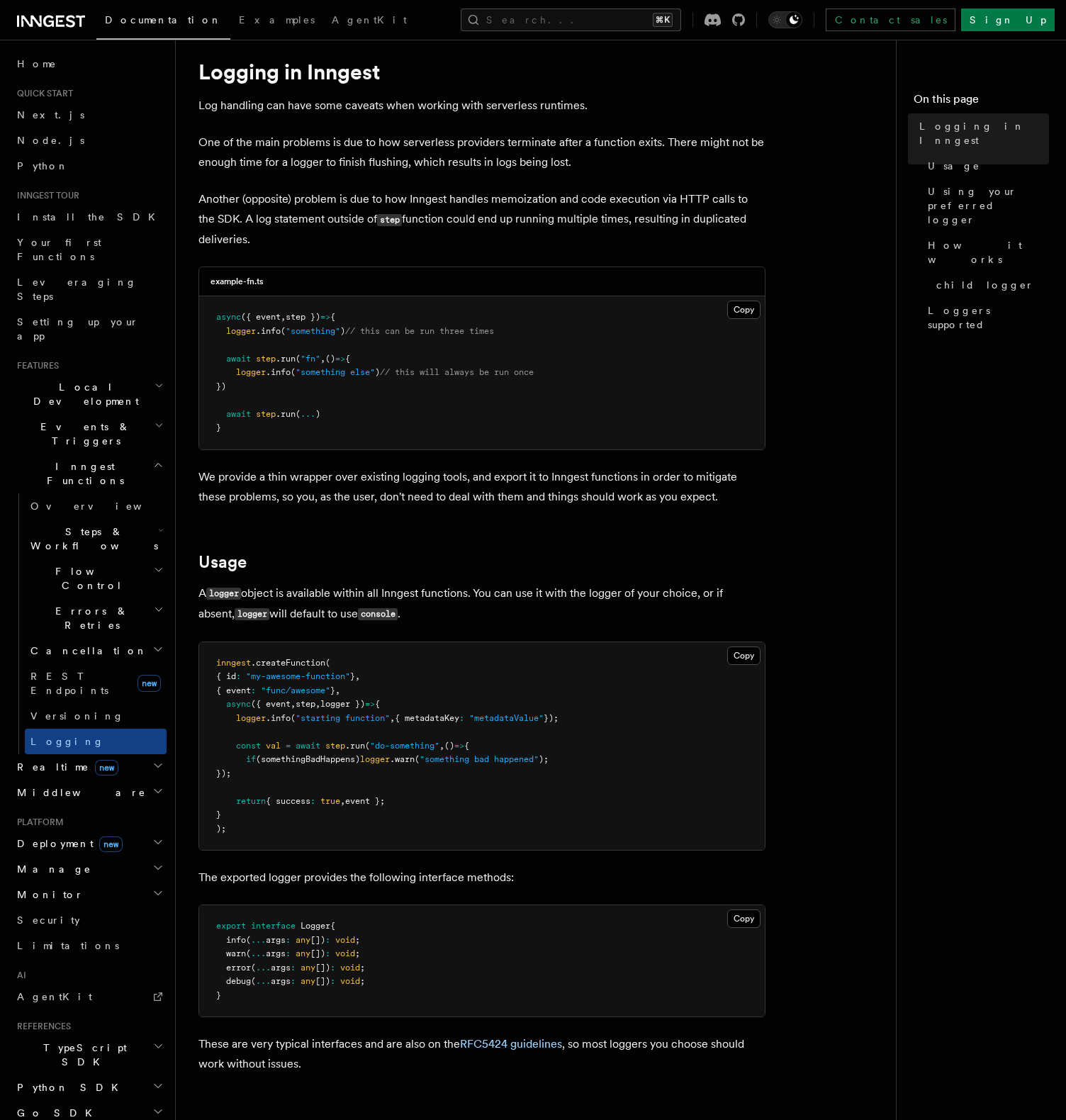
click at [346, 373] on span ""something else"" at bounding box center [335, 372] width 79 height 10
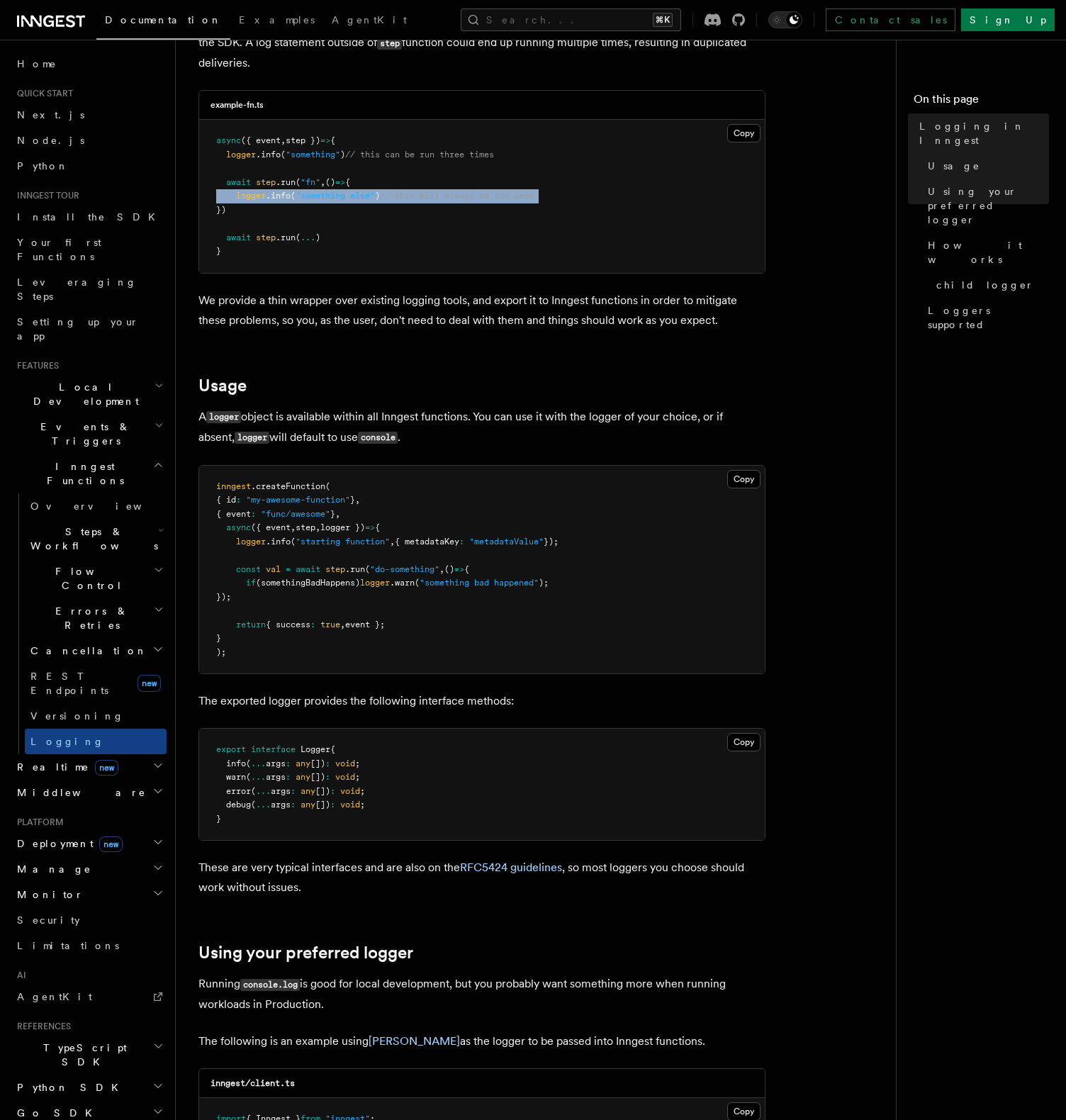
scroll to position [229, 0]
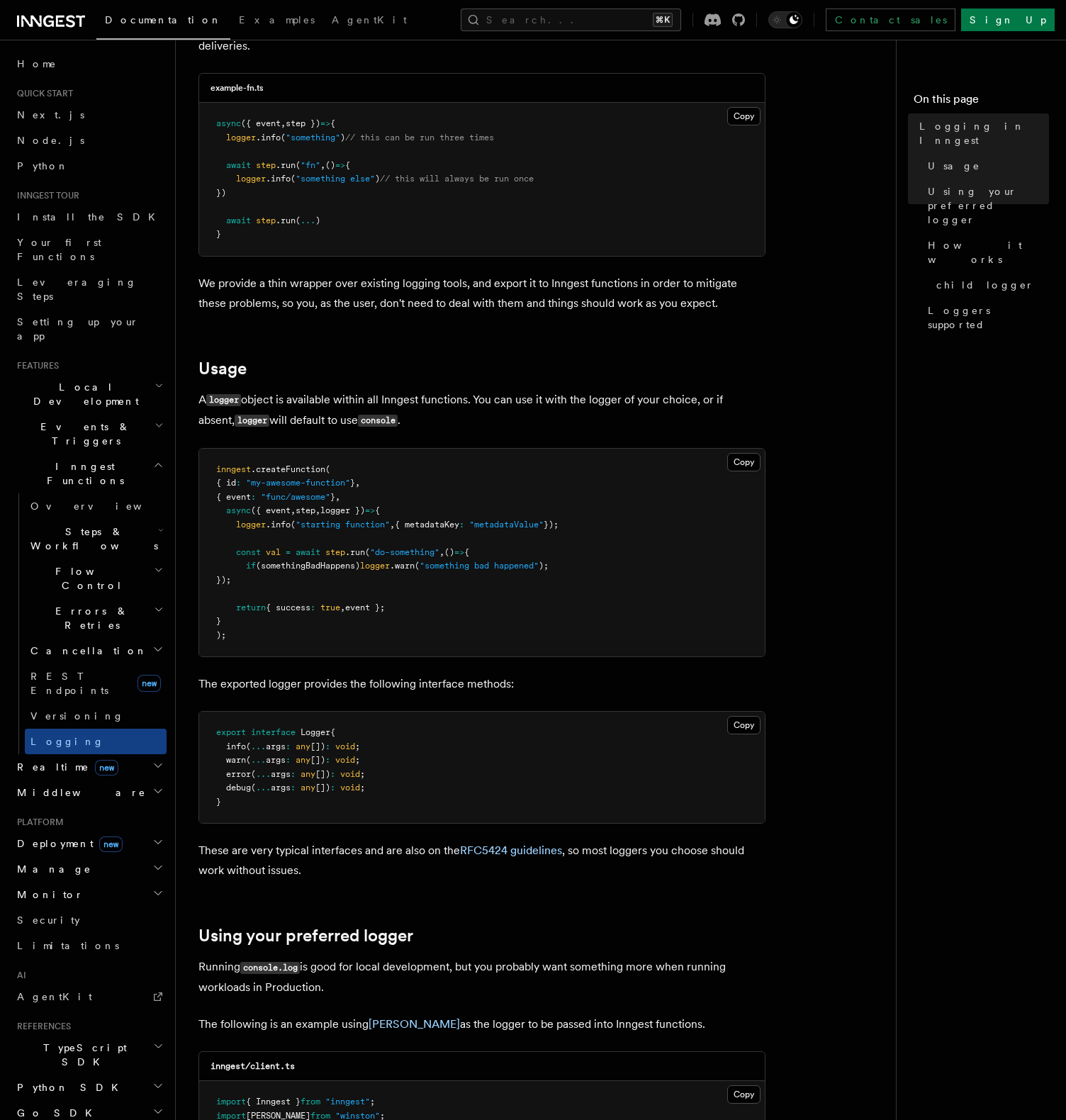
click at [365, 512] on span "logger })" at bounding box center [342, 510] width 44 height 10
click at [390, 551] on span ""do-something"" at bounding box center [404, 552] width 70 height 10
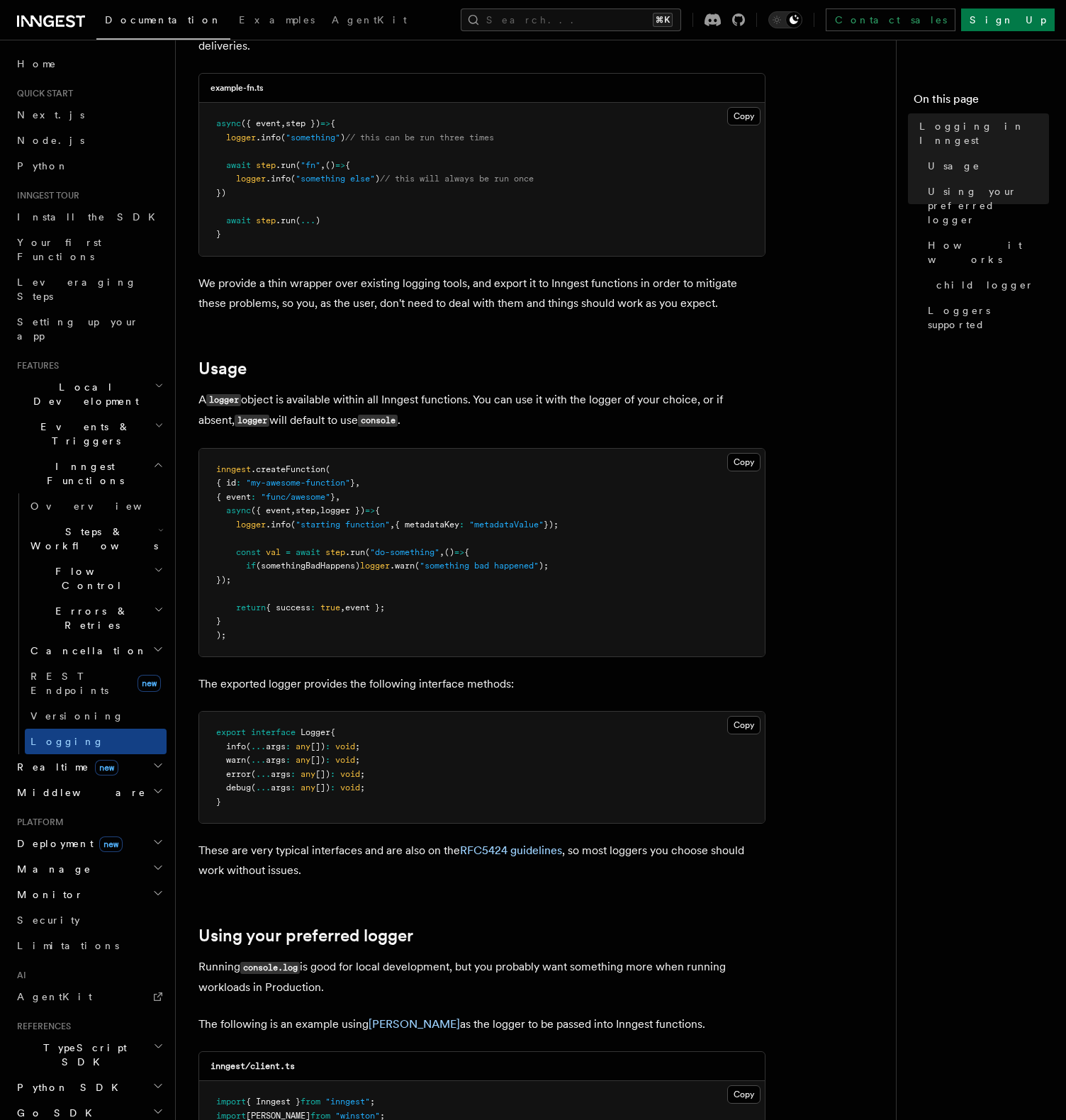
click at [616, 470] on pre "inngest .createFunction ( { id : "my-awesome-function" } , { event : "func/awes…" at bounding box center [482, 553] width 565 height 209
